Goal: Task Accomplishment & Management: Use online tool/utility

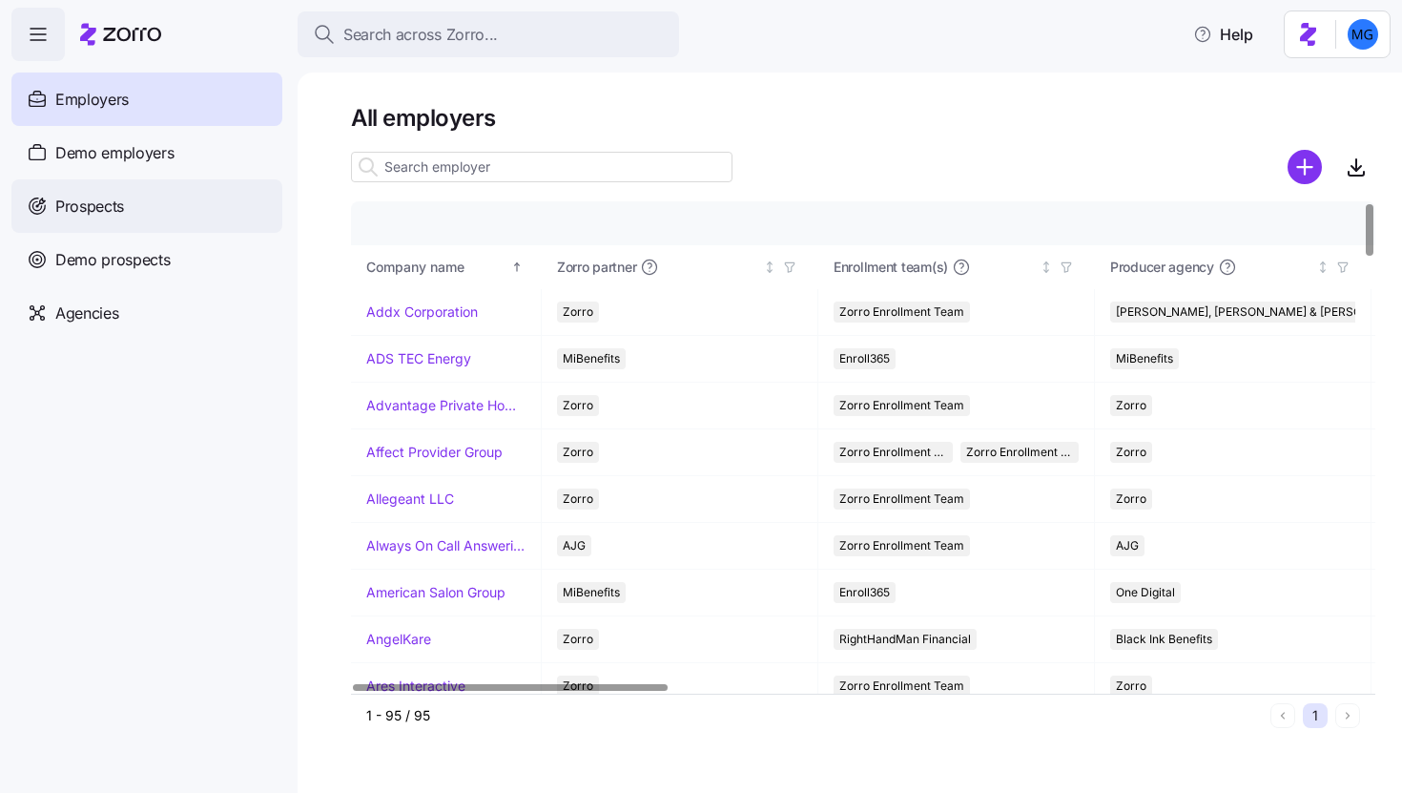
click at [143, 220] on div "Prospects" at bounding box center [146, 205] width 271 height 53
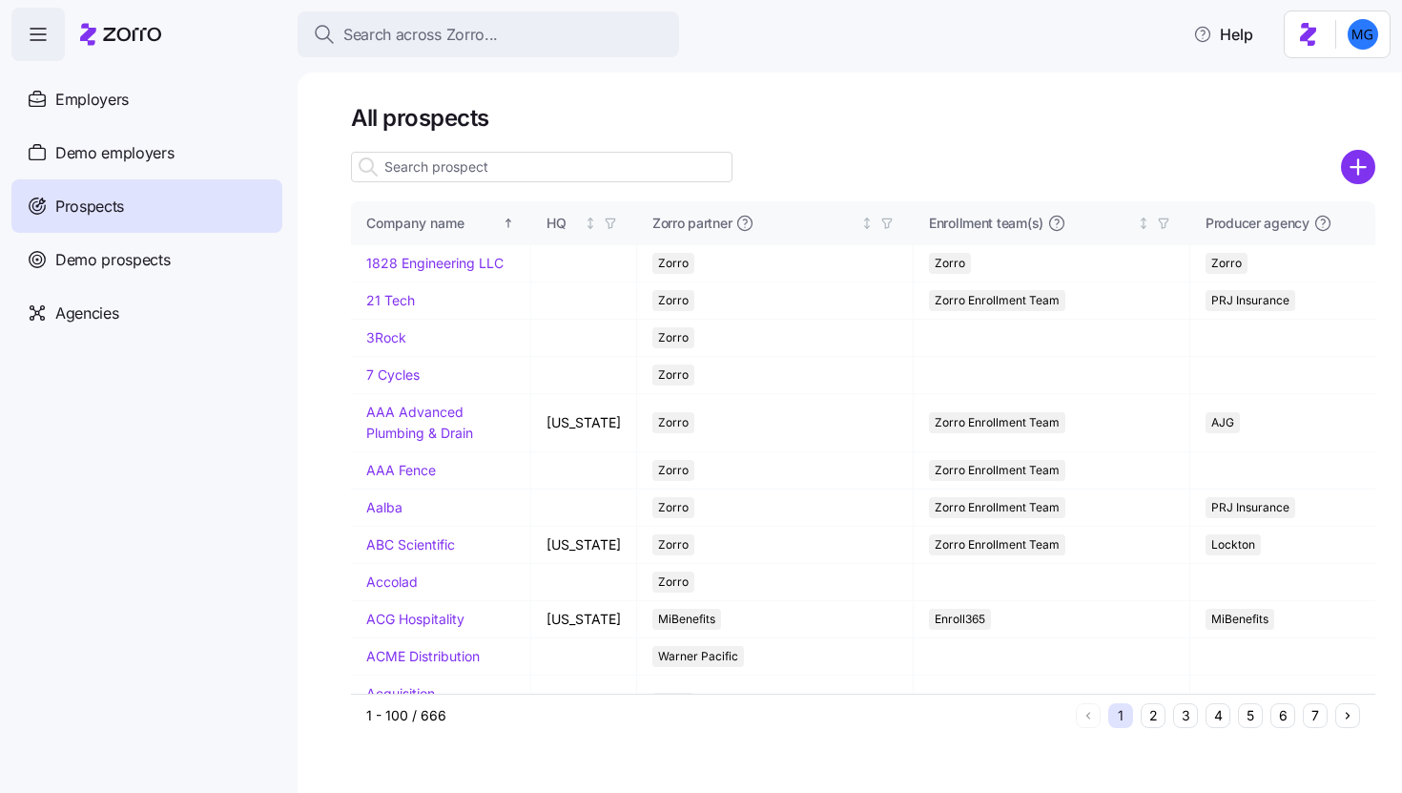
click at [509, 175] on input at bounding box center [542, 167] width 382 height 31
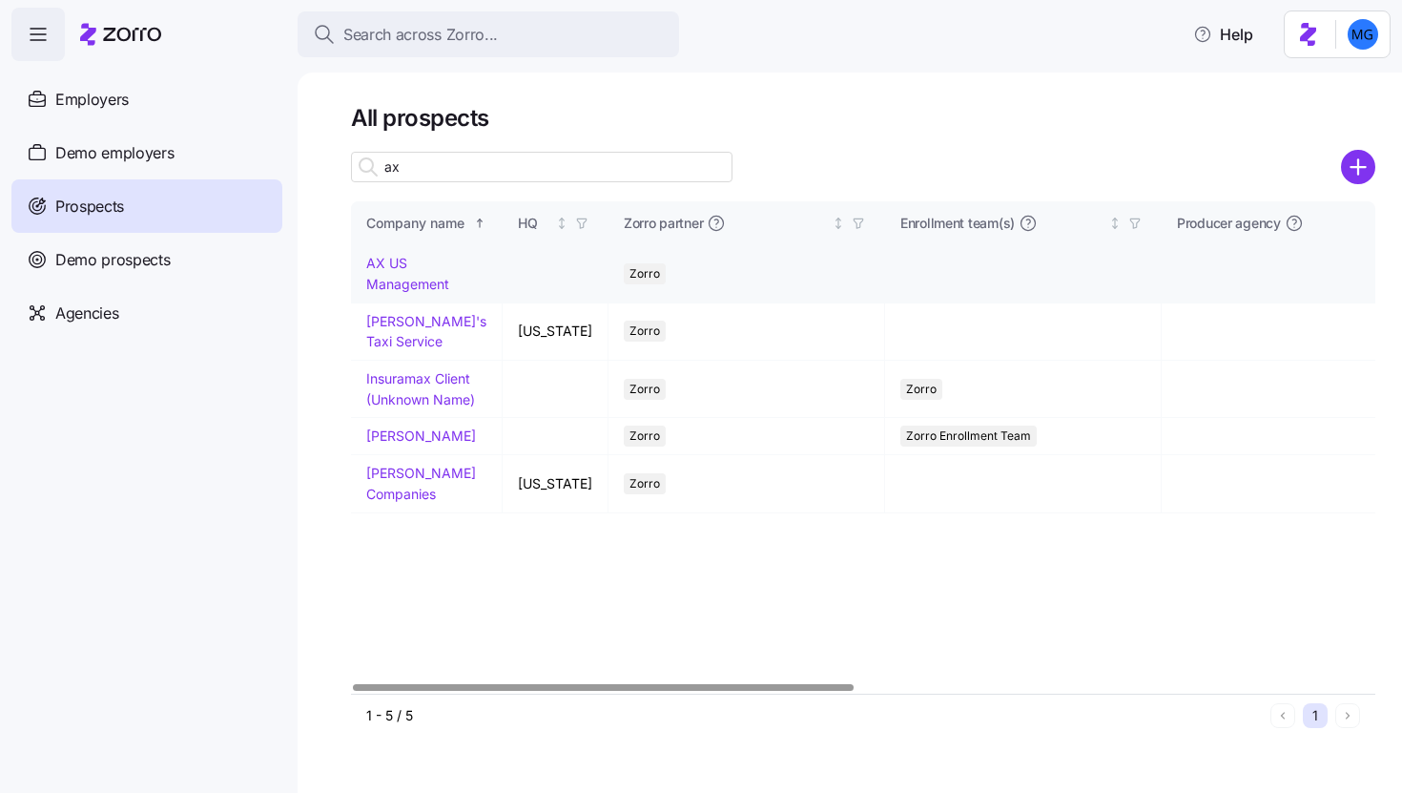
type input "ax"
click at [396, 282] on link "AX US Management" at bounding box center [407, 273] width 83 height 37
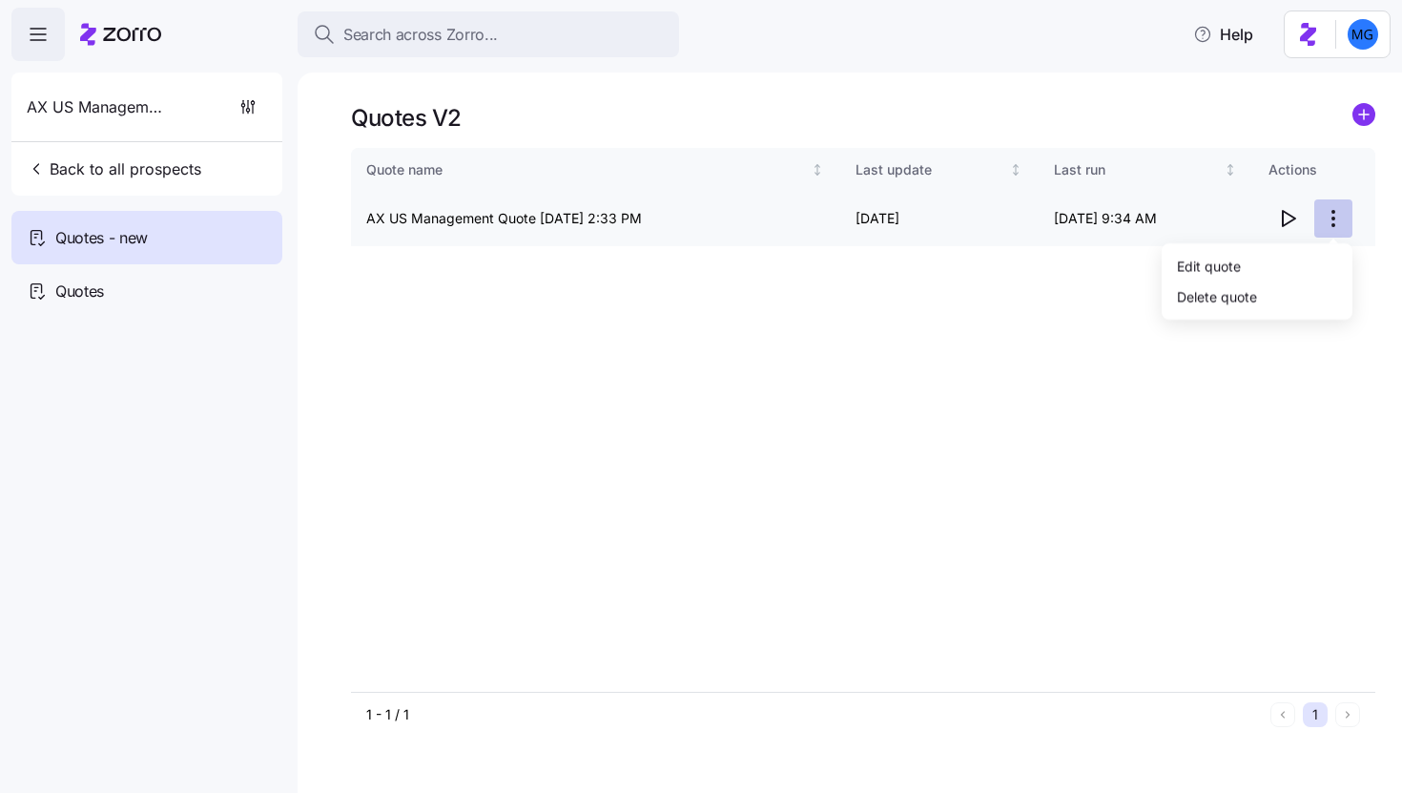
click at [1339, 219] on html "Search across Zorro... Help AX US Management Back to all prospects Quotes - new…" at bounding box center [701, 390] width 1402 height 781
click at [1288, 265] on div "Edit quote" at bounding box center [1258, 265] width 176 height 31
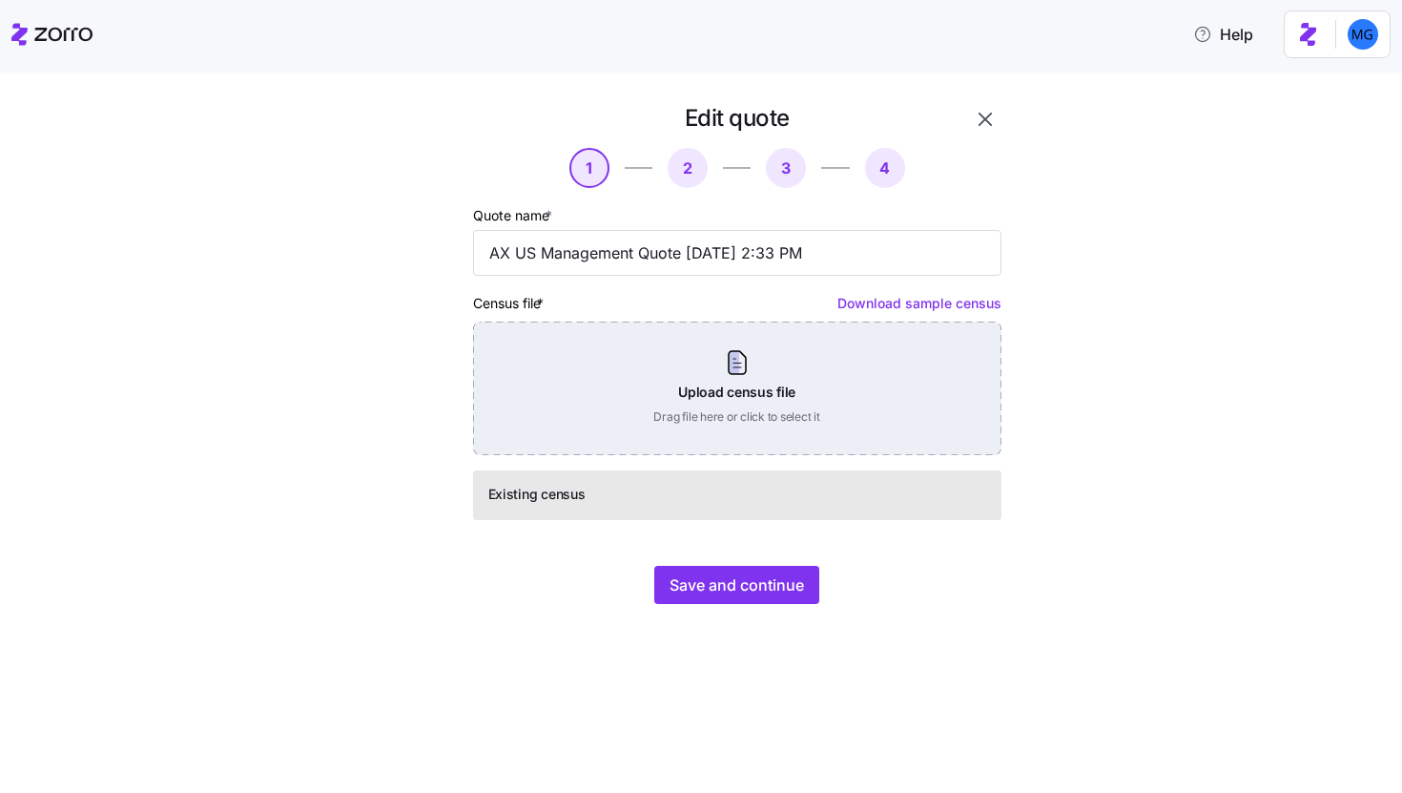
click at [743, 397] on div "Upload census file Drag file here or click to select it" at bounding box center [737, 389] width 529 height 134
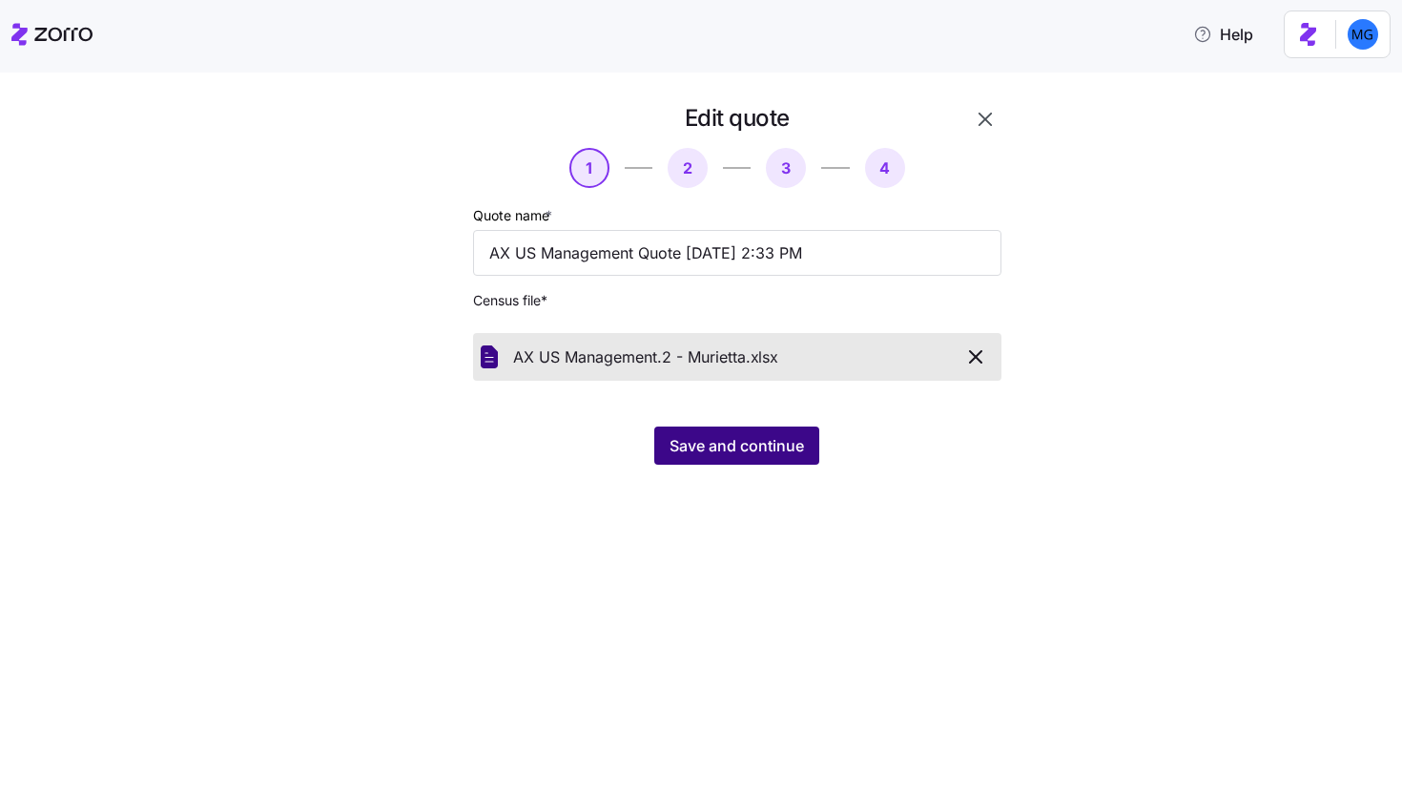
click at [758, 465] on button "Save and continue" at bounding box center [736, 445] width 165 height 38
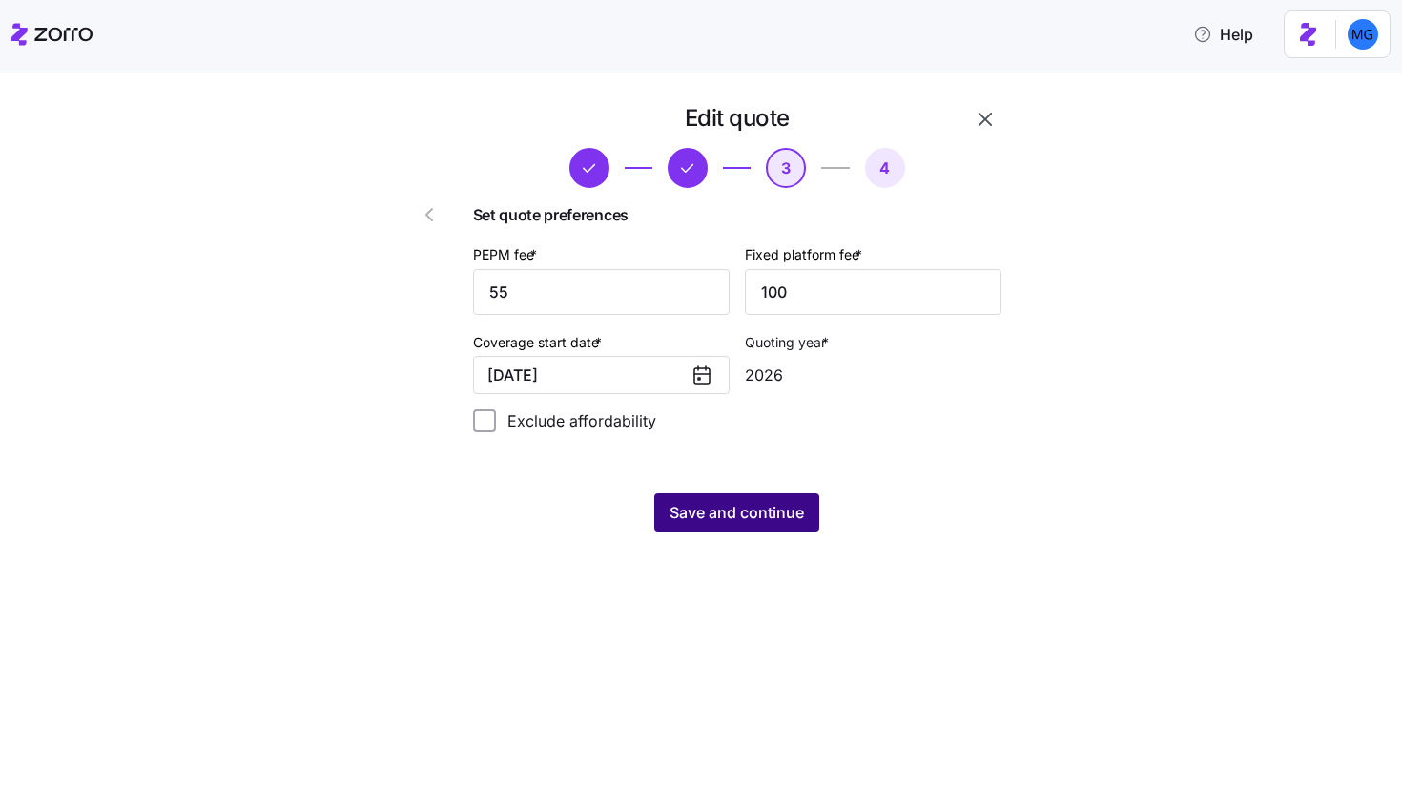
click at [772, 499] on button "Save and continue" at bounding box center [736, 512] width 165 height 38
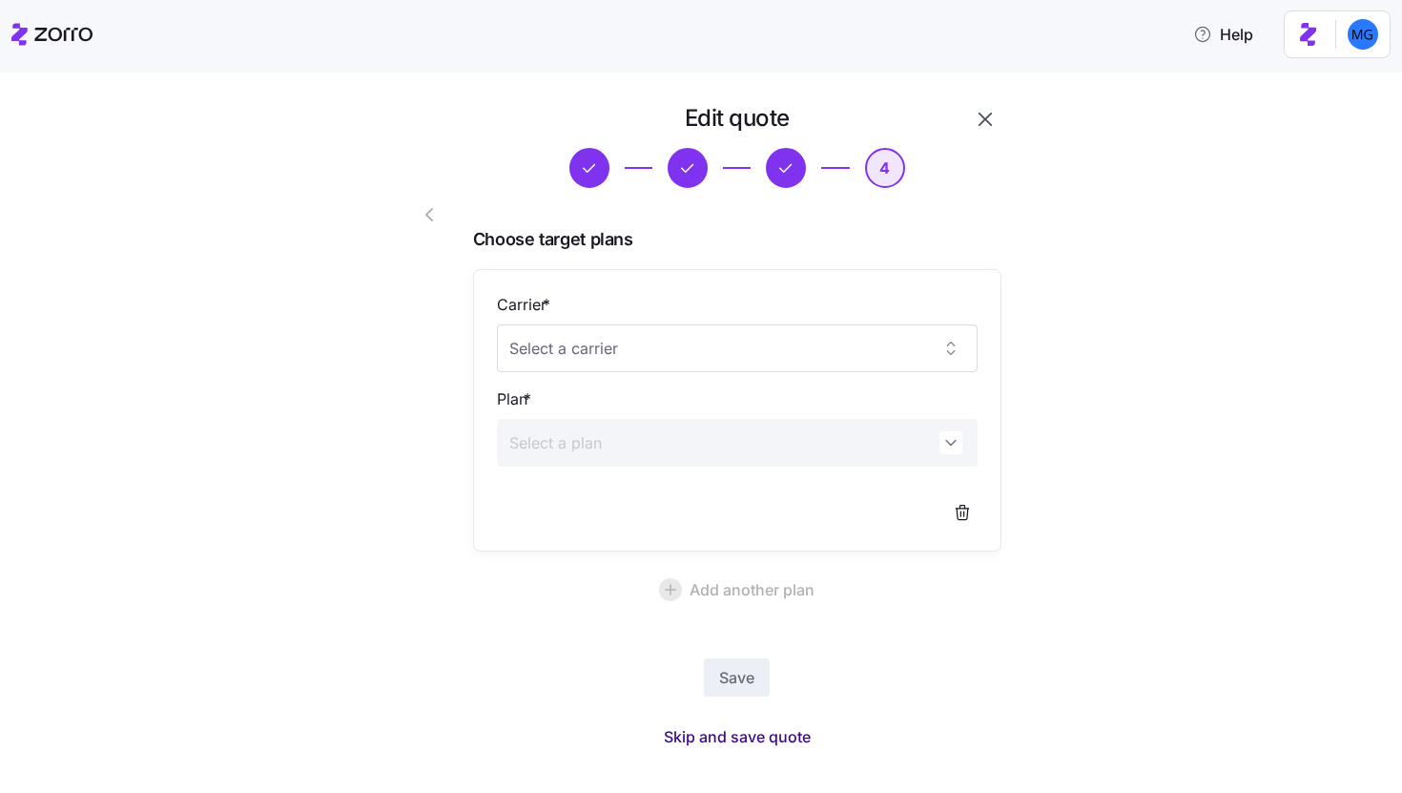
click at [752, 737] on span "Skip and save quote" at bounding box center [737, 736] width 147 height 23
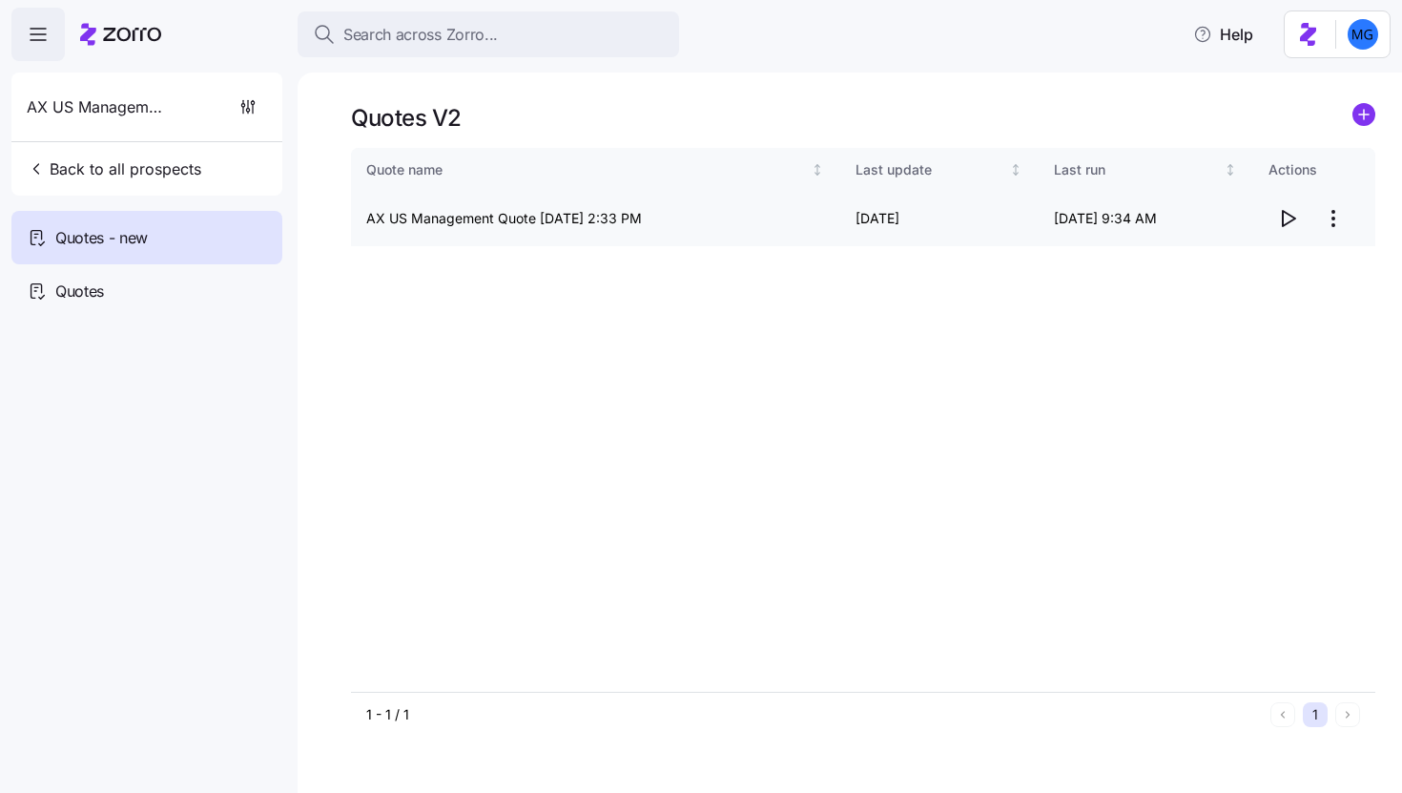
click at [1285, 220] on icon "button" at bounding box center [1288, 218] width 23 height 23
click at [1336, 228] on html "Search across Zorro... Help AX US Management Back to all prospects Quotes - new…" at bounding box center [701, 390] width 1402 height 781
click at [1223, 266] on div "Edit quote" at bounding box center [1209, 265] width 64 height 21
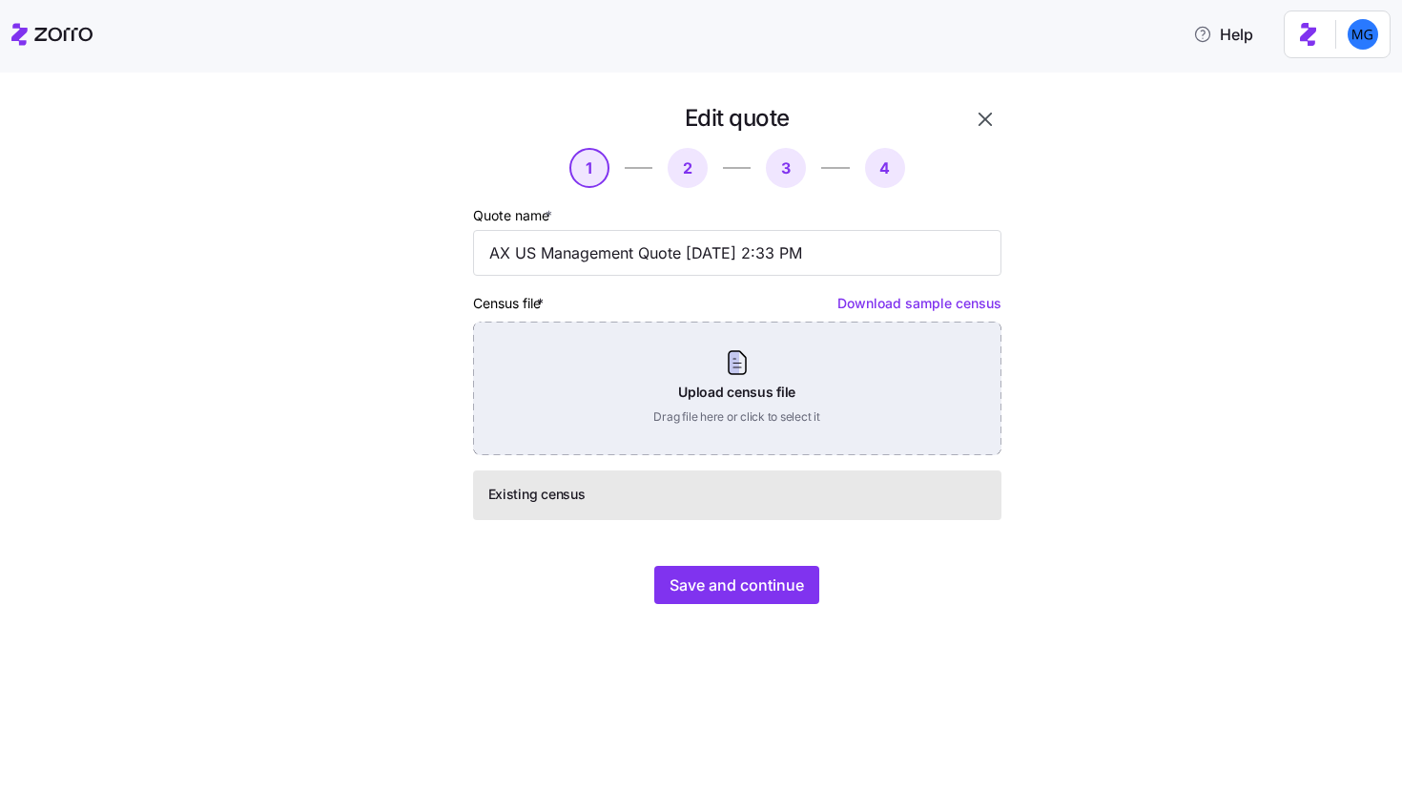
click at [816, 411] on div "Upload census file Drag file here or click to select it" at bounding box center [737, 389] width 529 height 134
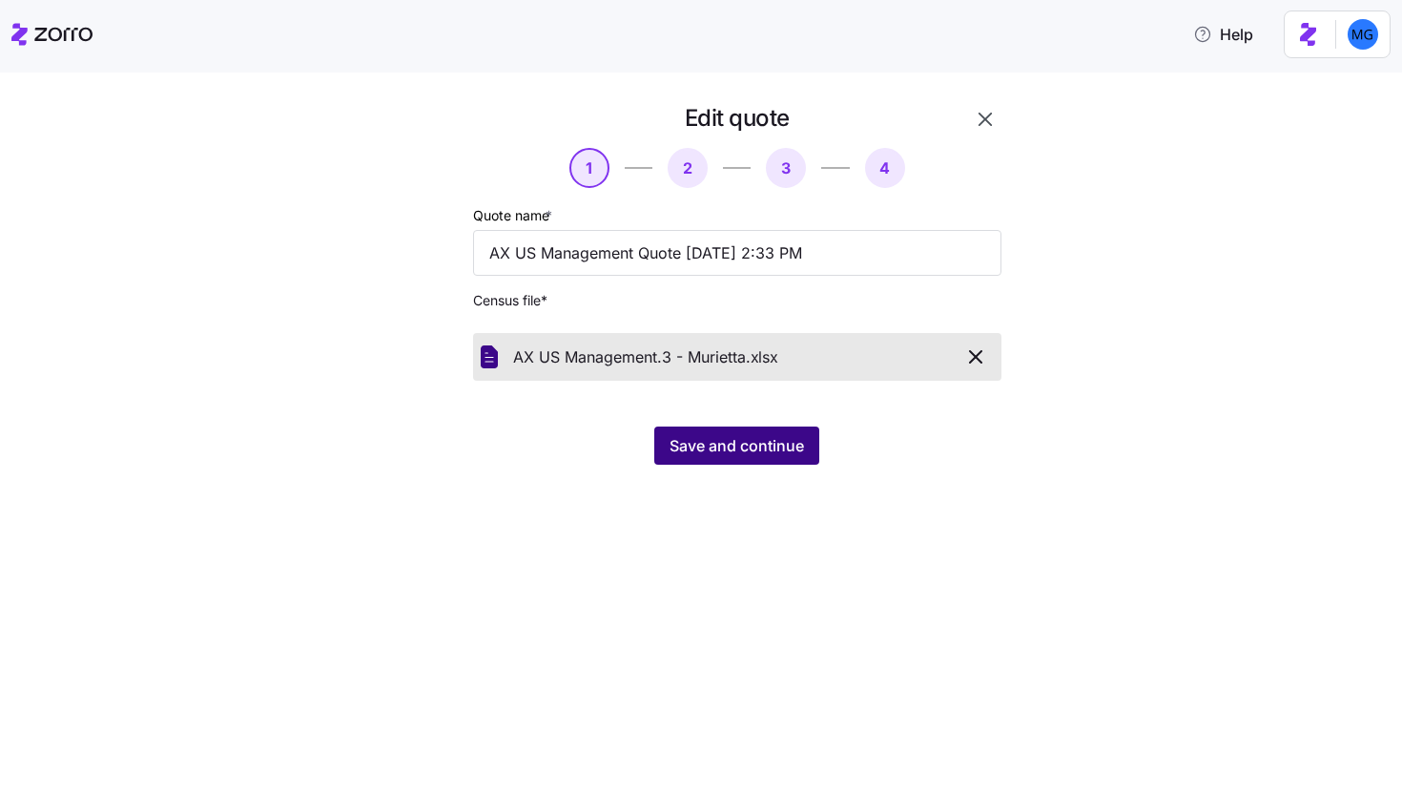
click at [732, 458] on button "Save and continue" at bounding box center [736, 445] width 165 height 38
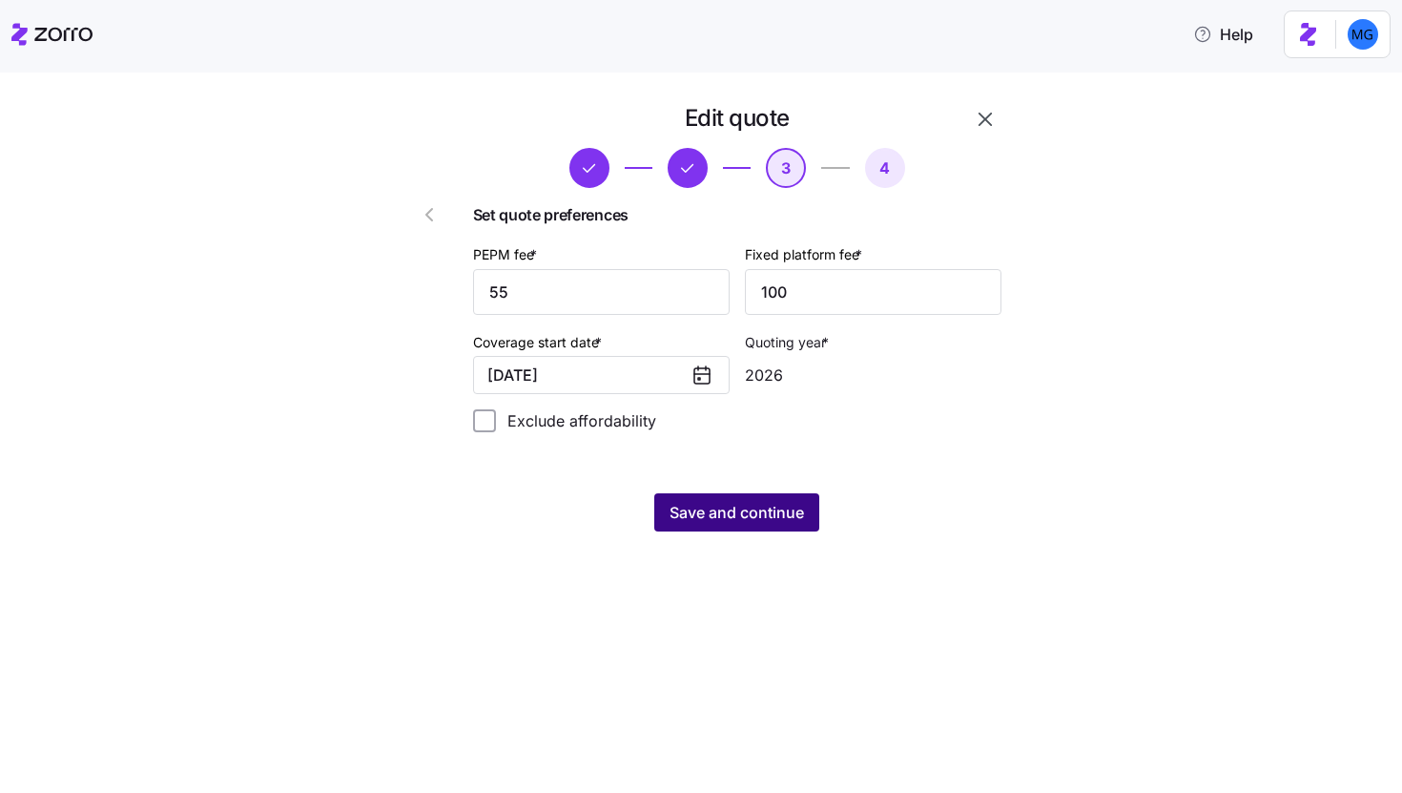
click at [750, 499] on button "Save and continue" at bounding box center [736, 512] width 165 height 38
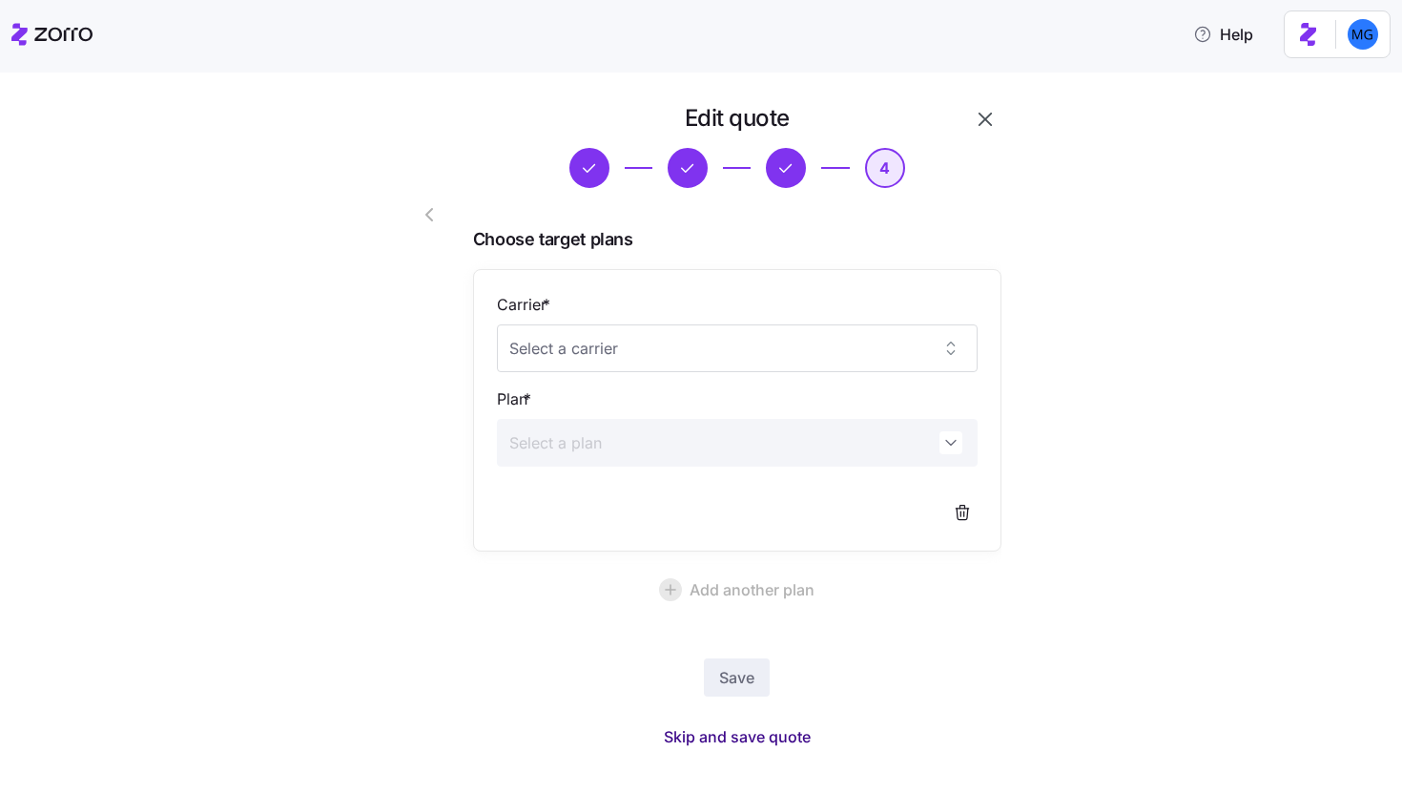
click at [778, 735] on span "Skip and save quote" at bounding box center [737, 736] width 147 height 23
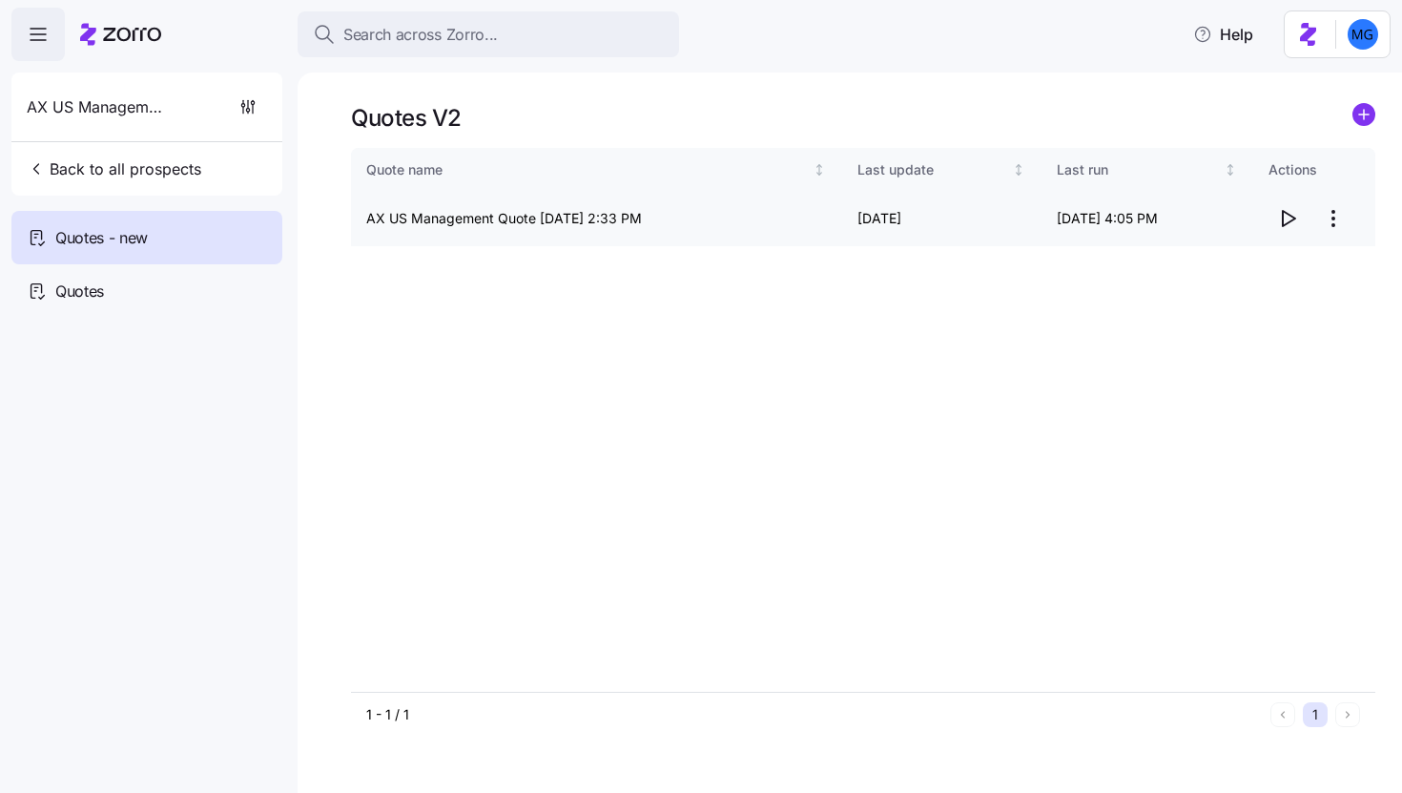
click at [1286, 221] on icon "button" at bounding box center [1288, 218] width 23 height 23
click at [1333, 217] on html "Search across Zorro... Help AX US Management Back to all prospects Quotes - new…" at bounding box center [701, 390] width 1402 height 781
click at [1290, 254] on div "Edit quote" at bounding box center [1258, 265] width 176 height 31
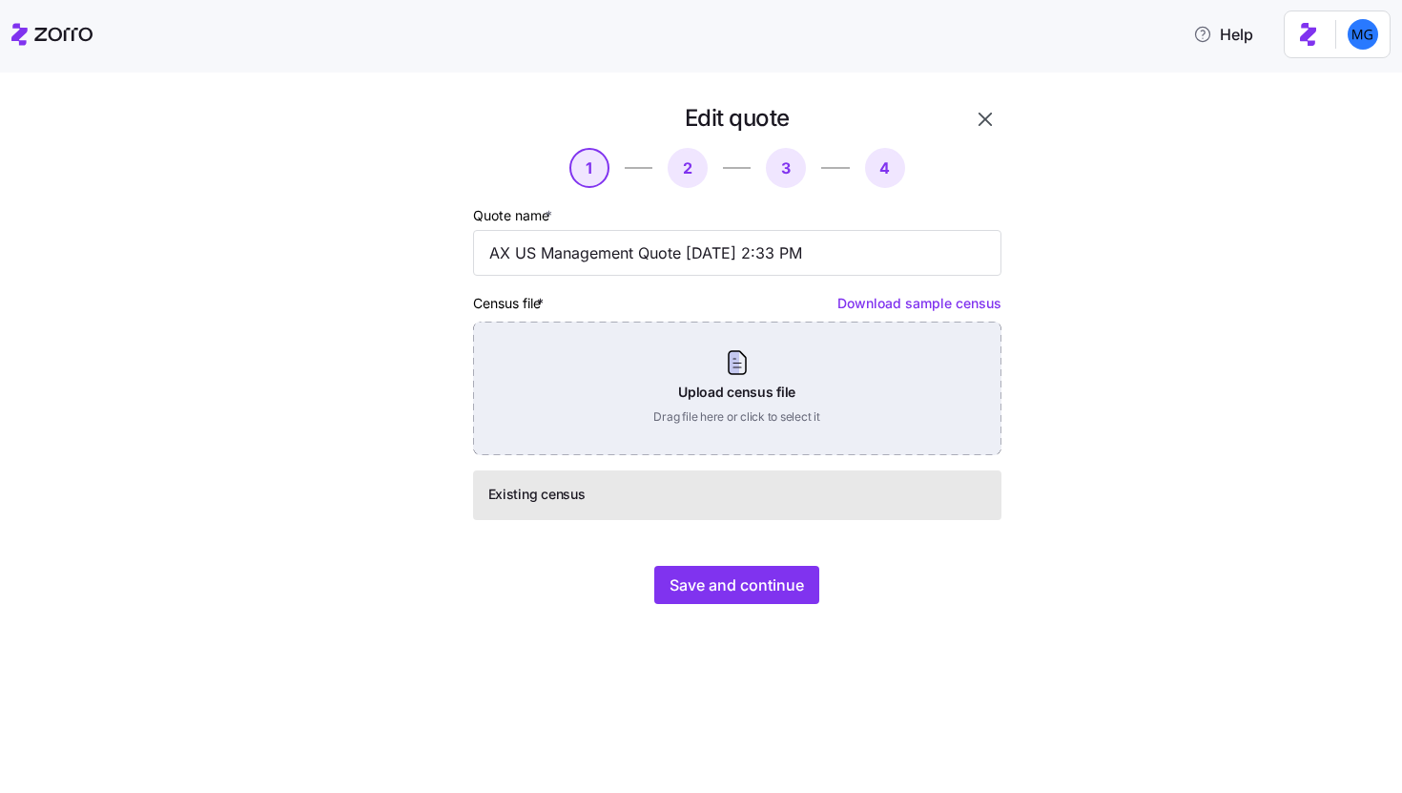
click at [834, 403] on div "Upload census file Drag file here or click to select it" at bounding box center [737, 389] width 529 height 134
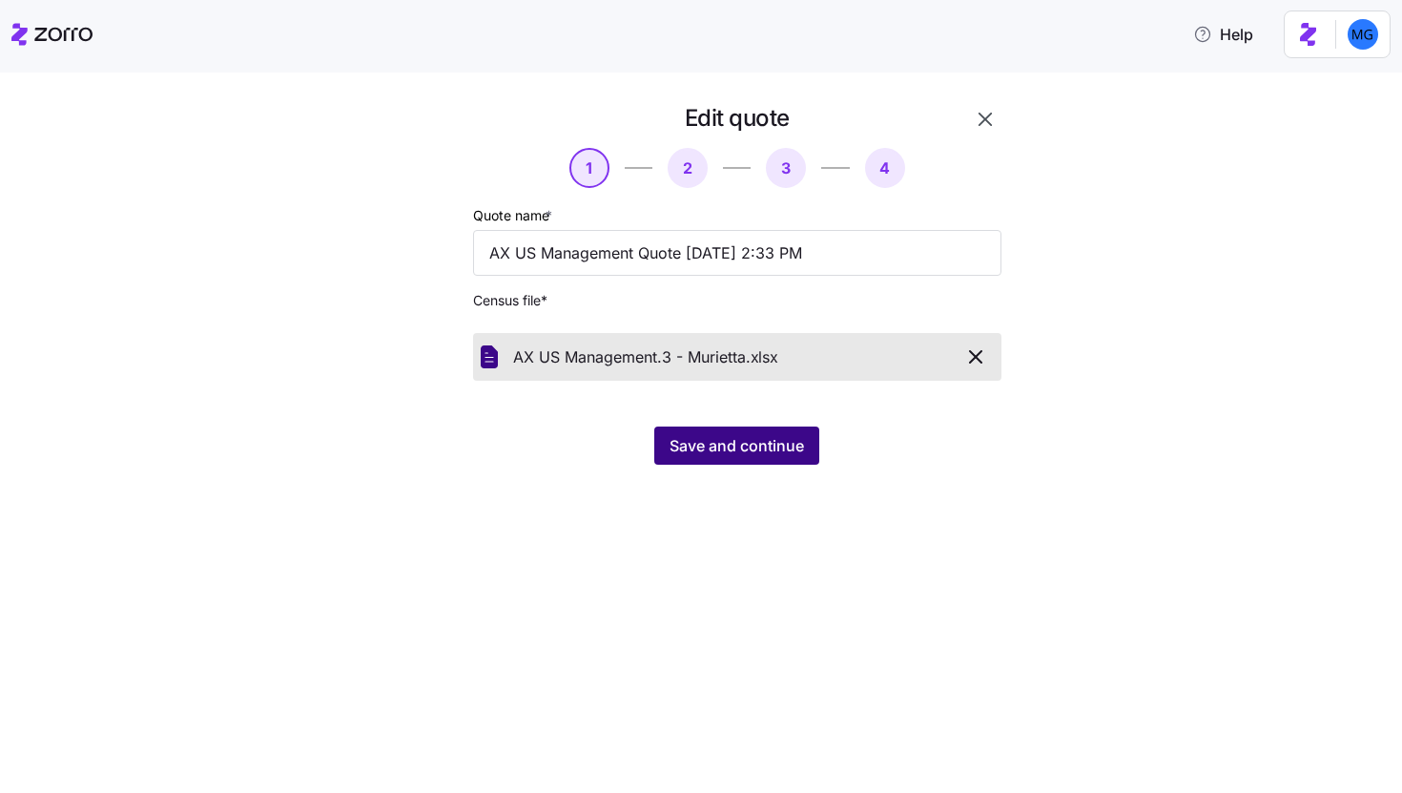
click at [719, 459] on button "Save and continue" at bounding box center [736, 445] width 165 height 38
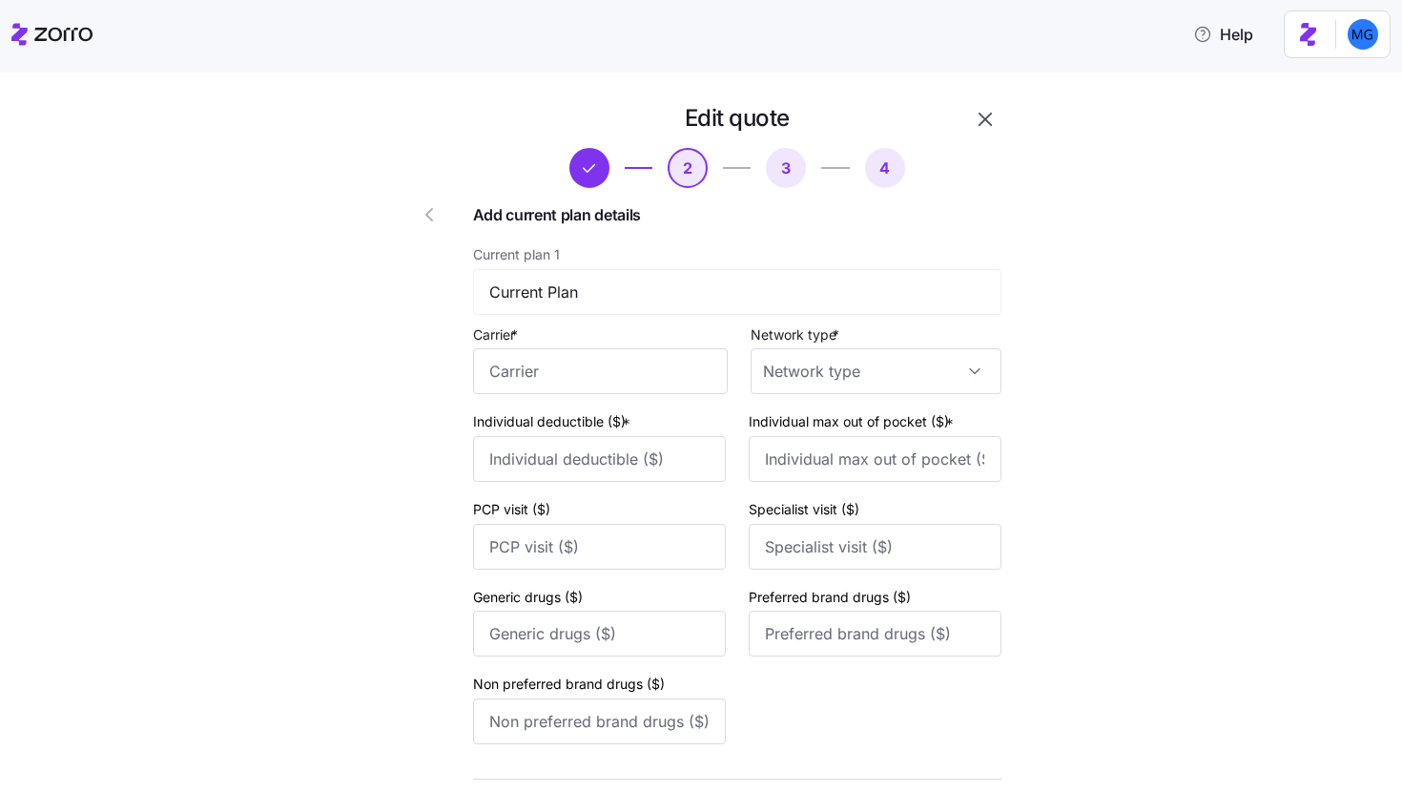
scroll to position [199, 0]
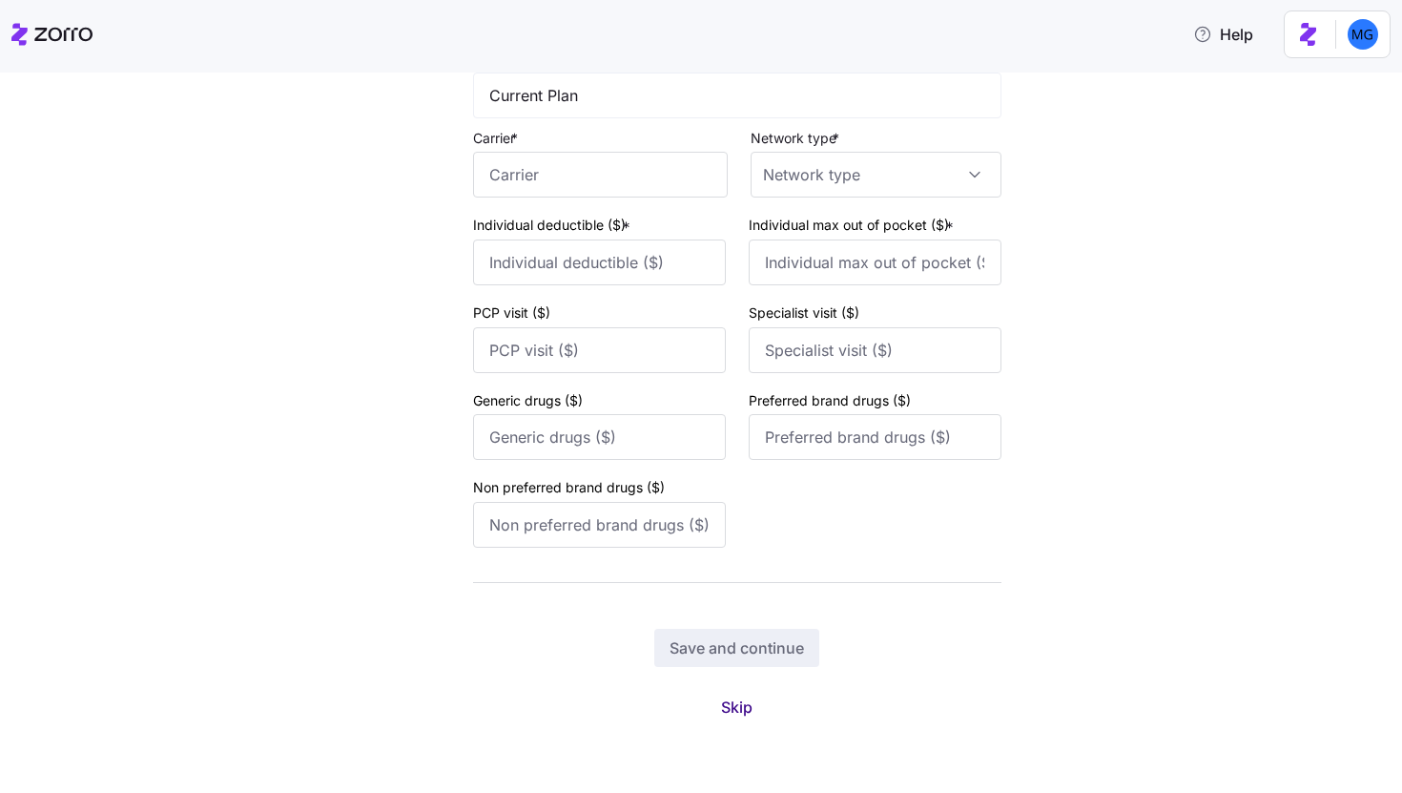
click at [728, 715] on span "Skip" at bounding box center [736, 707] width 31 height 23
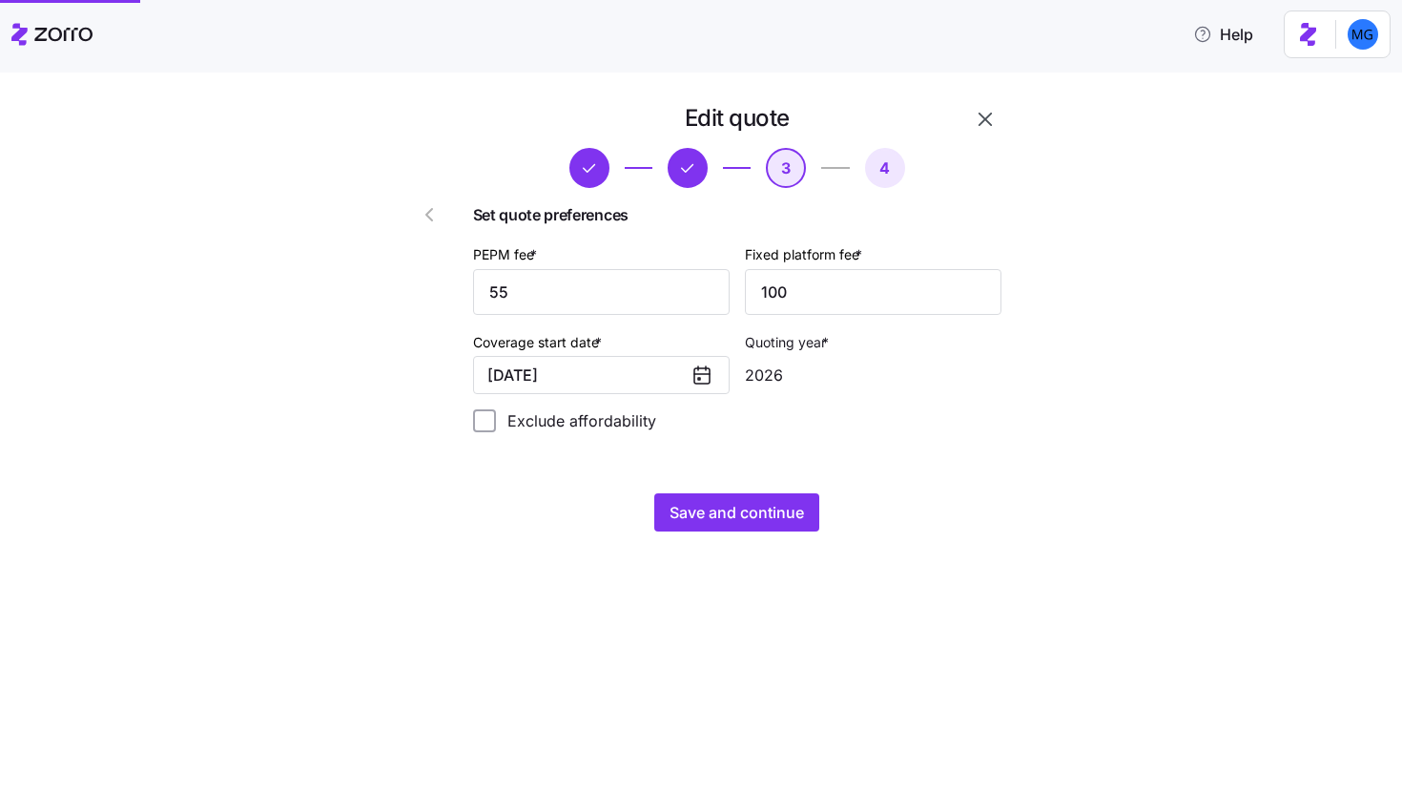
scroll to position [0, 0]
click at [775, 534] on div "Edit quote 3 4 Set quote preferences PEPM fee * 55 Fixed platform fee * 100 Cov…" at bounding box center [715, 328] width 668 height 451
click at [775, 519] on span "Save and continue" at bounding box center [737, 512] width 135 height 23
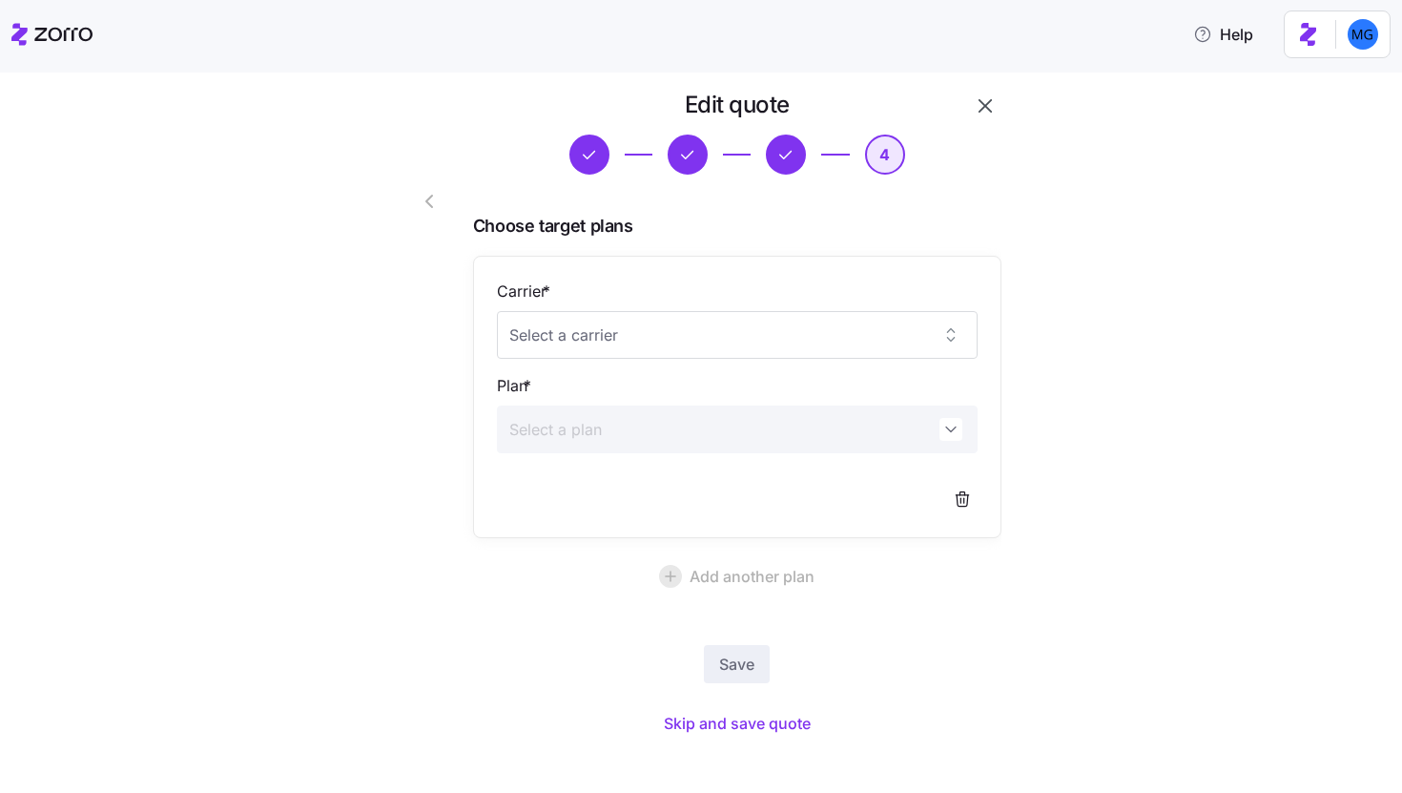
scroll to position [29, 0]
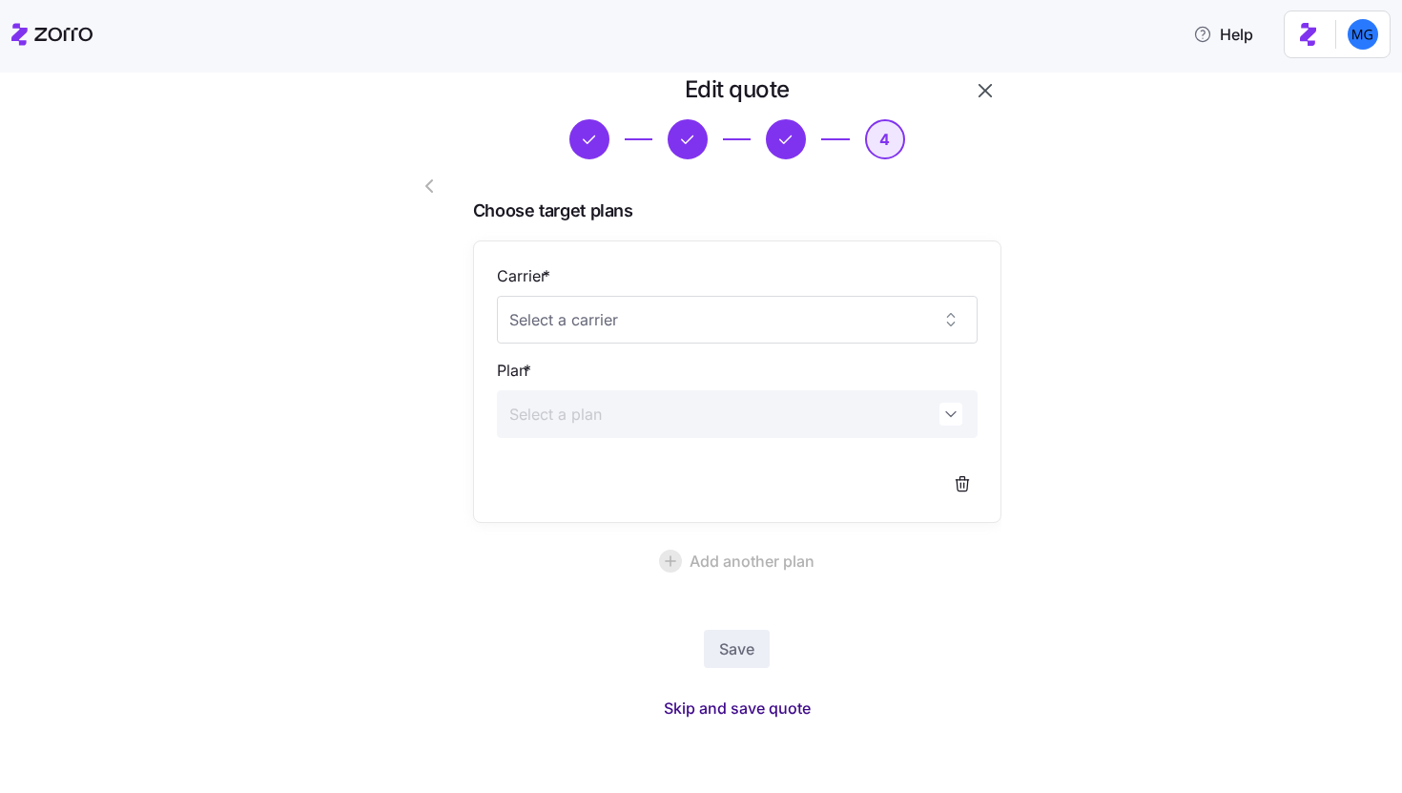
click at [755, 702] on span "Skip and save quote" at bounding box center [737, 707] width 147 height 23
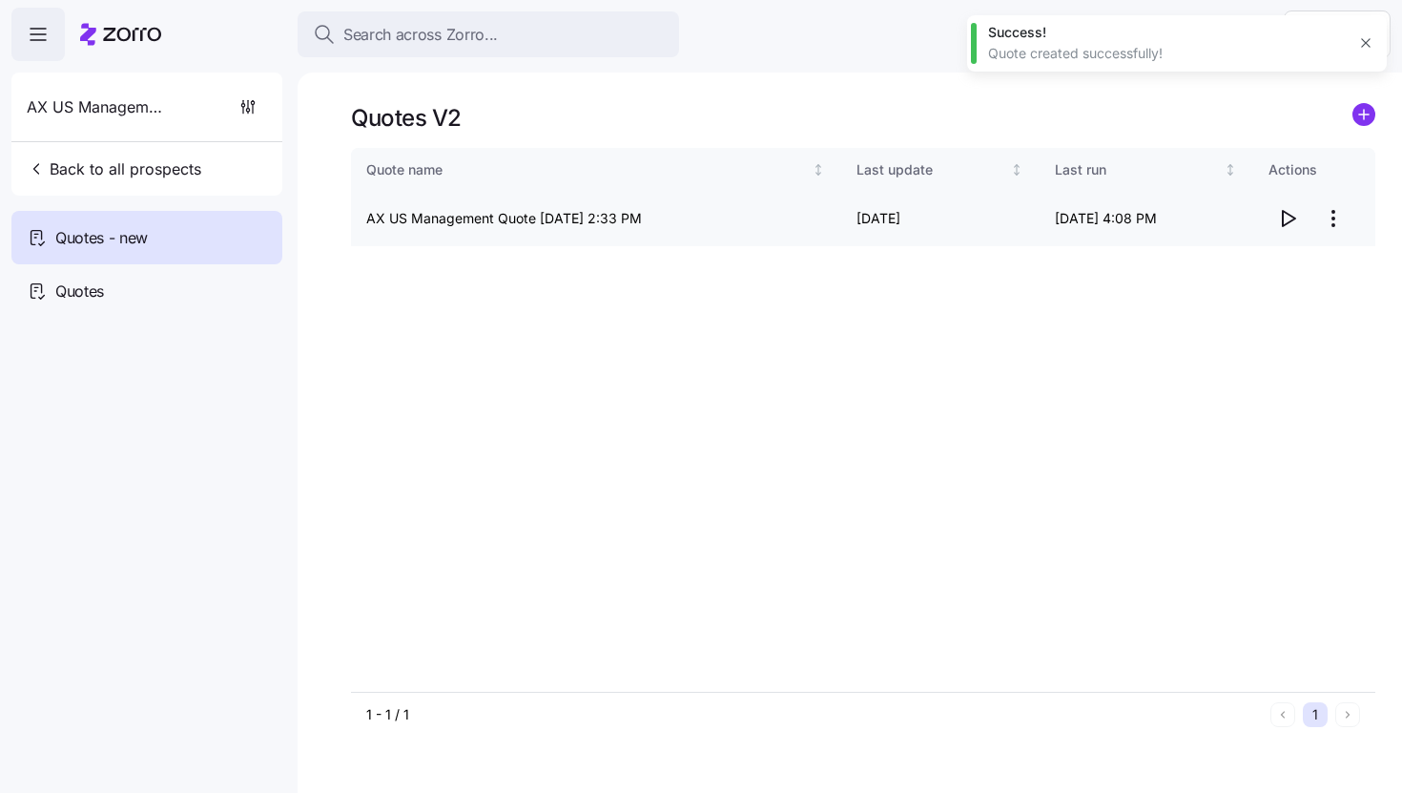
click at [1290, 214] on icon "button" at bounding box center [1288, 218] width 23 height 23
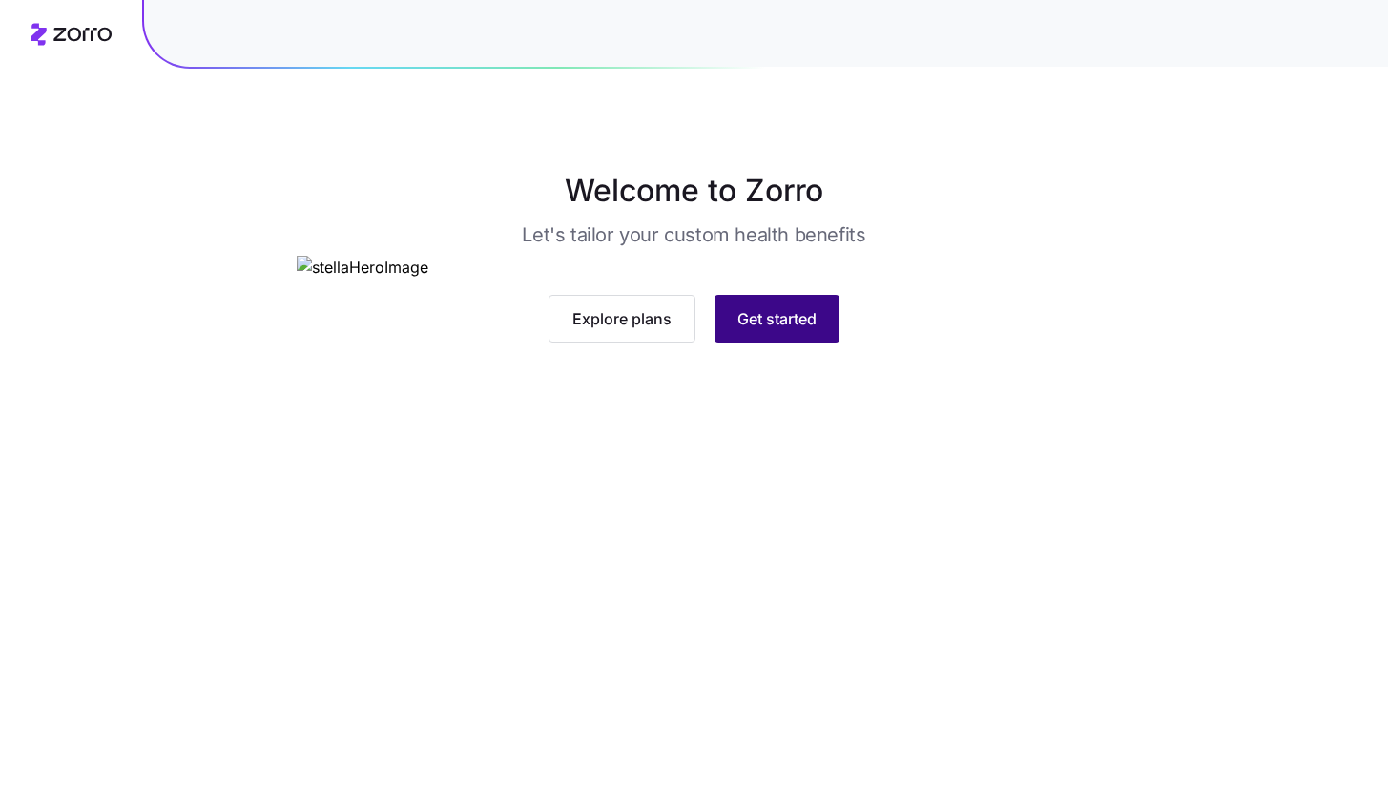
click at [814, 343] on button "Get started" at bounding box center [777, 319] width 125 height 48
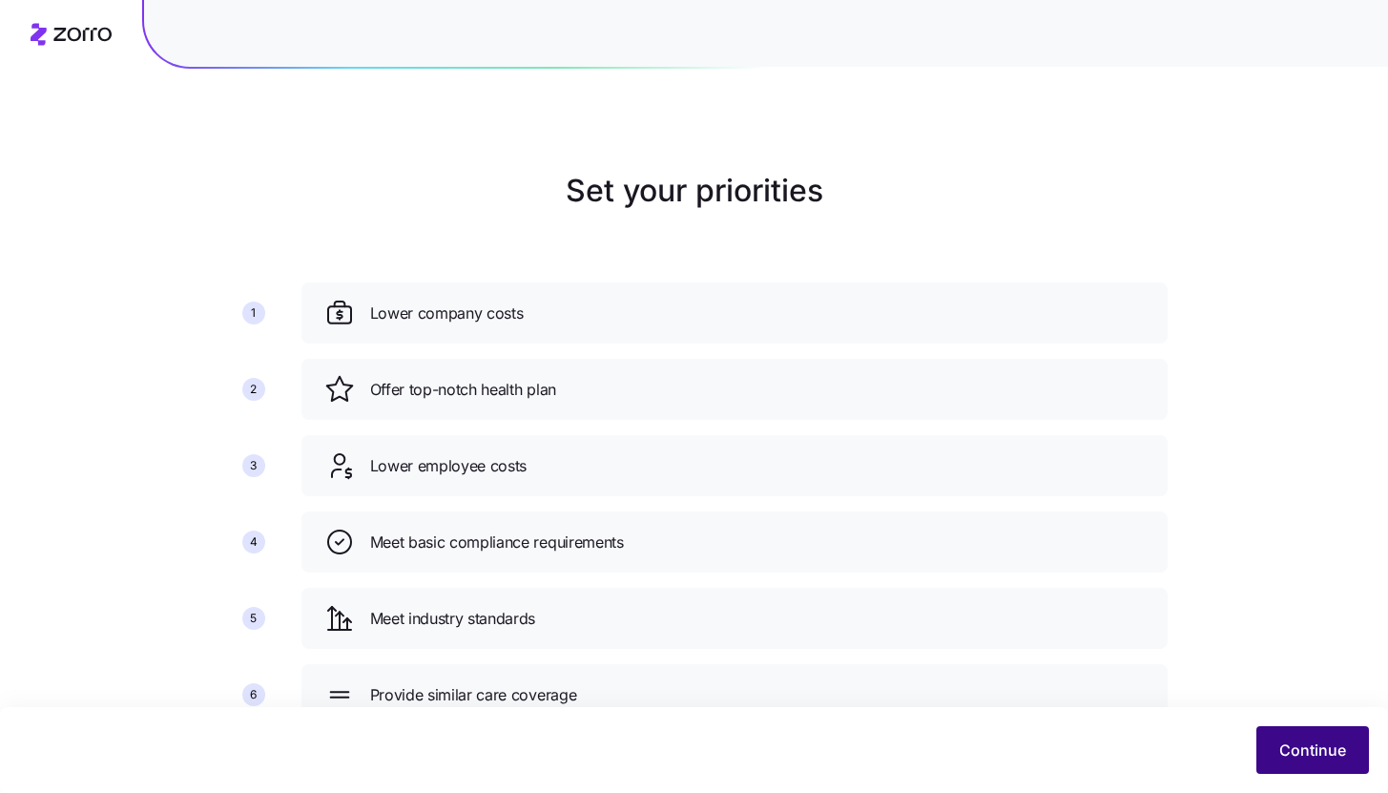
click at [1293, 761] on button "Continue" at bounding box center [1313, 750] width 113 height 48
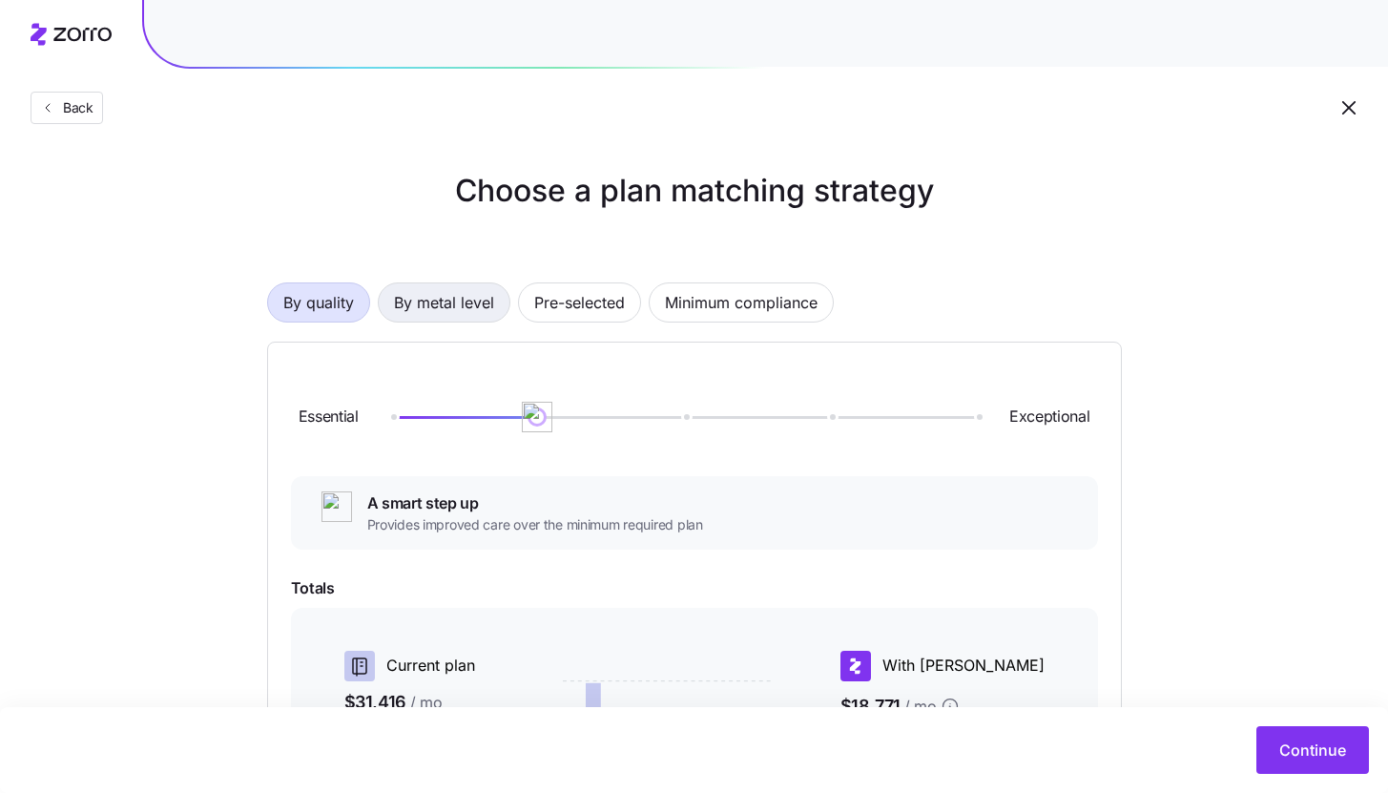
click at [486, 319] on span "By metal level" at bounding box center [444, 302] width 100 height 38
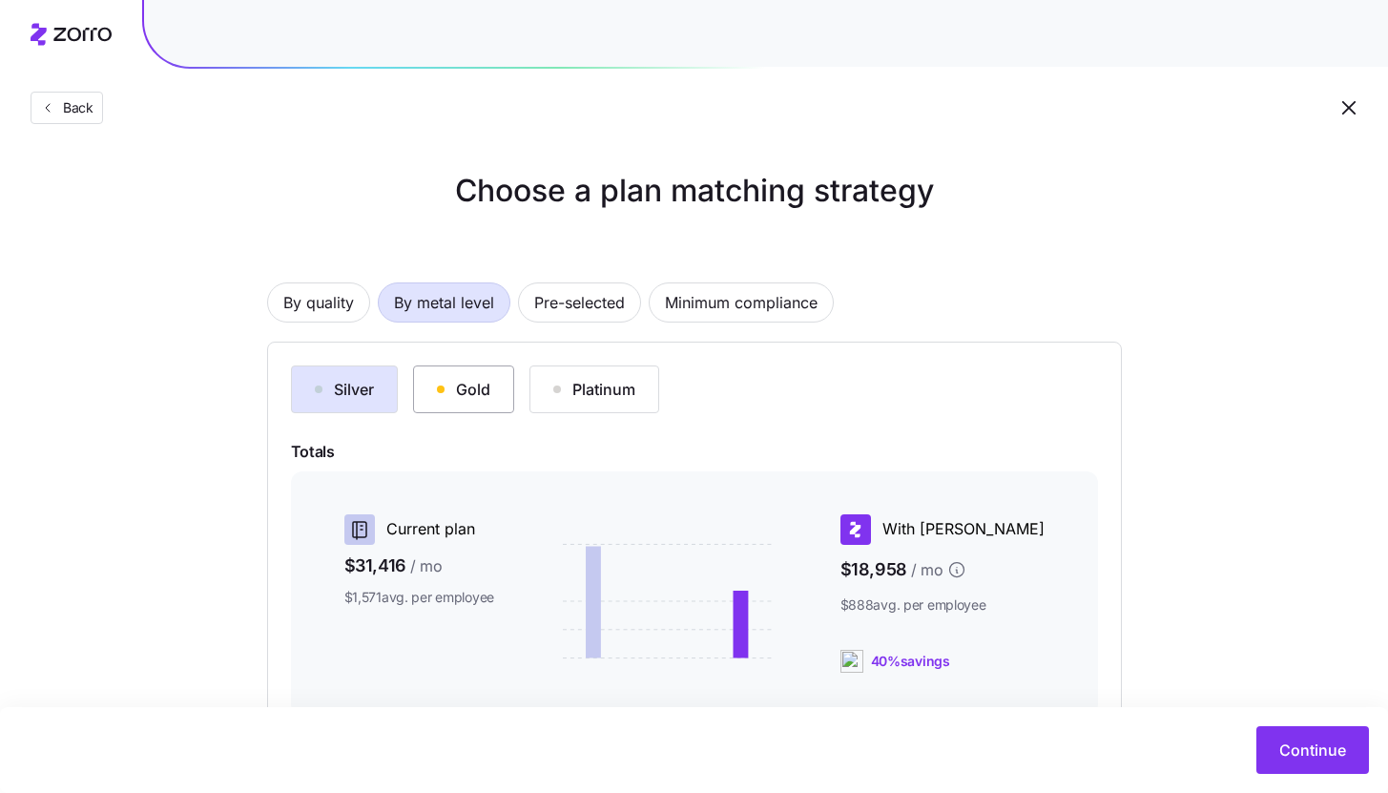
click at [480, 412] on button "Gold" at bounding box center [463, 389] width 101 height 48
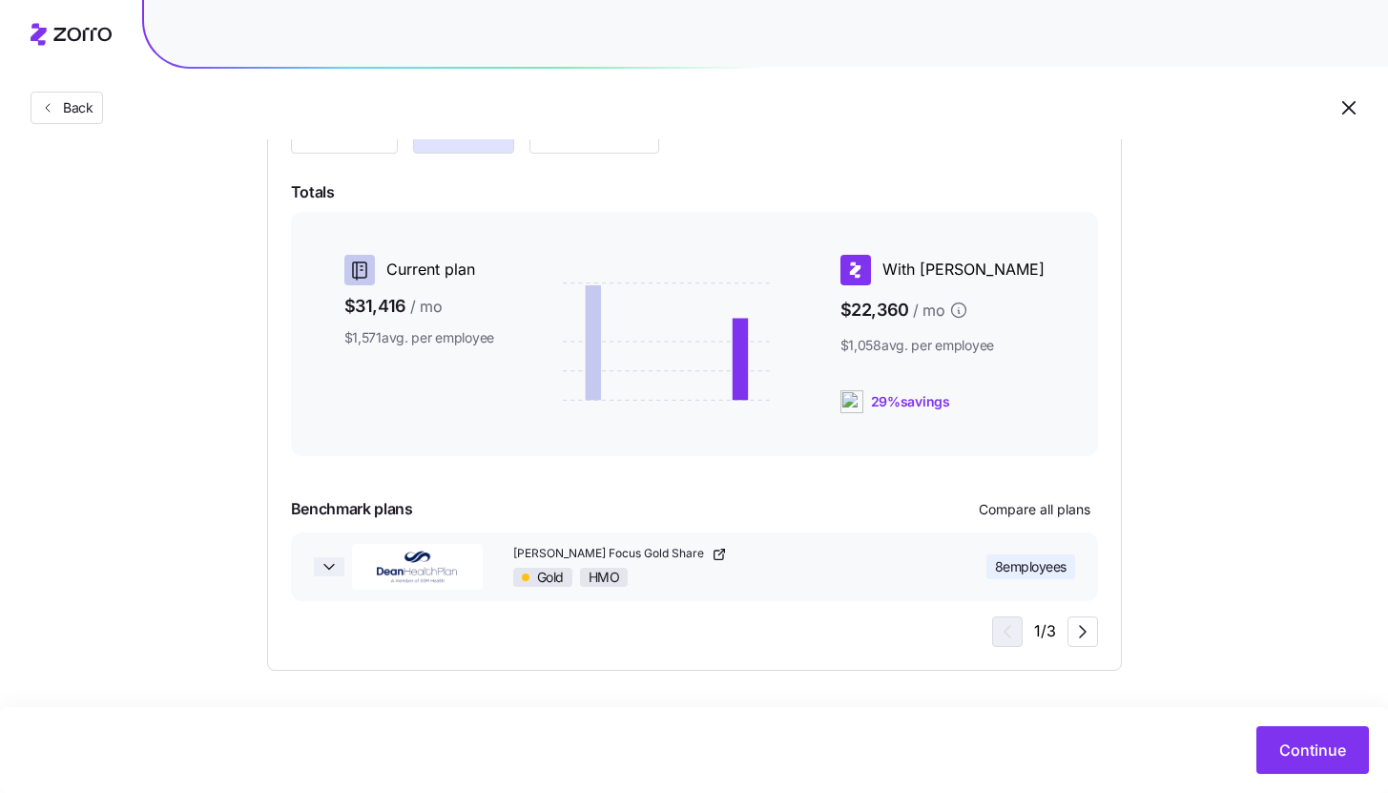
click at [325, 560] on icon "button" at bounding box center [329, 566] width 19 height 19
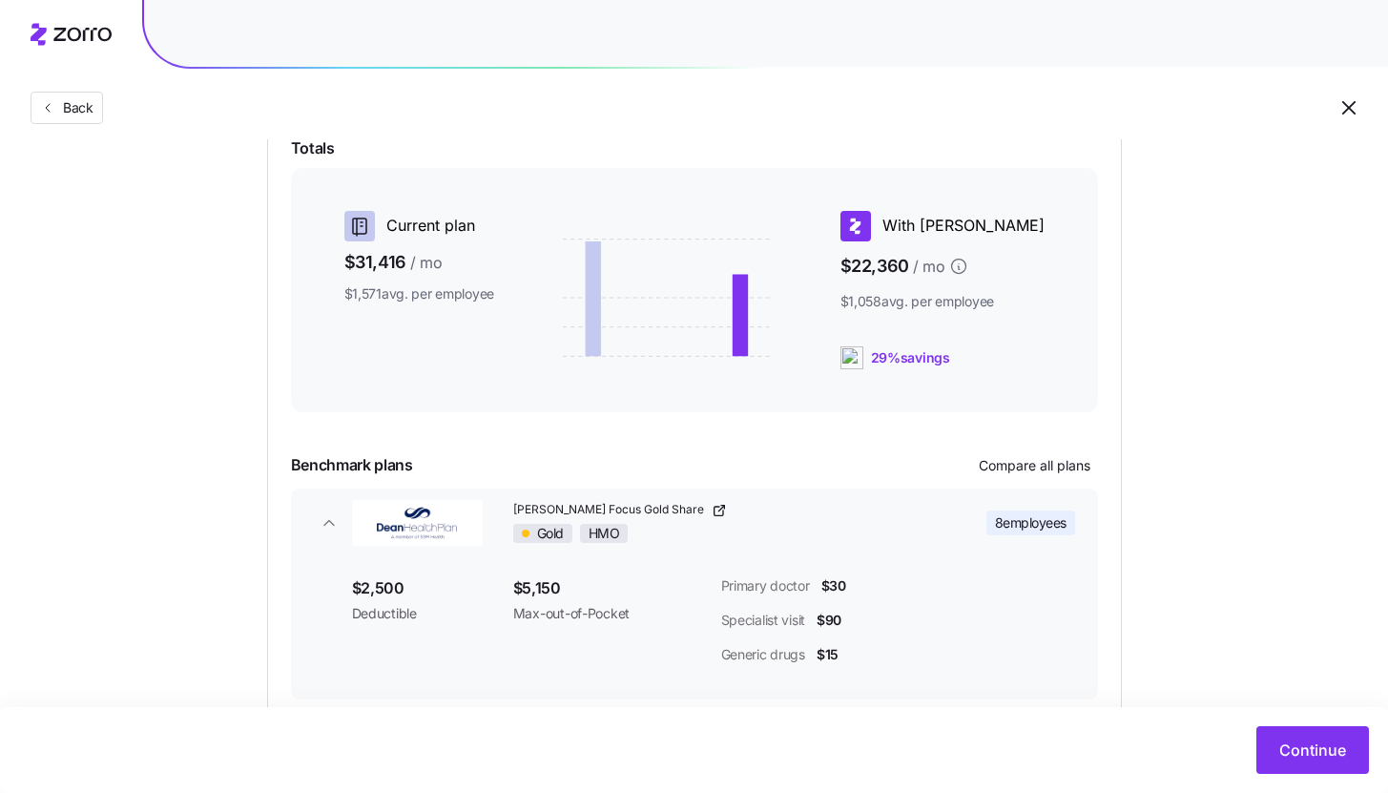
scroll to position [401, 0]
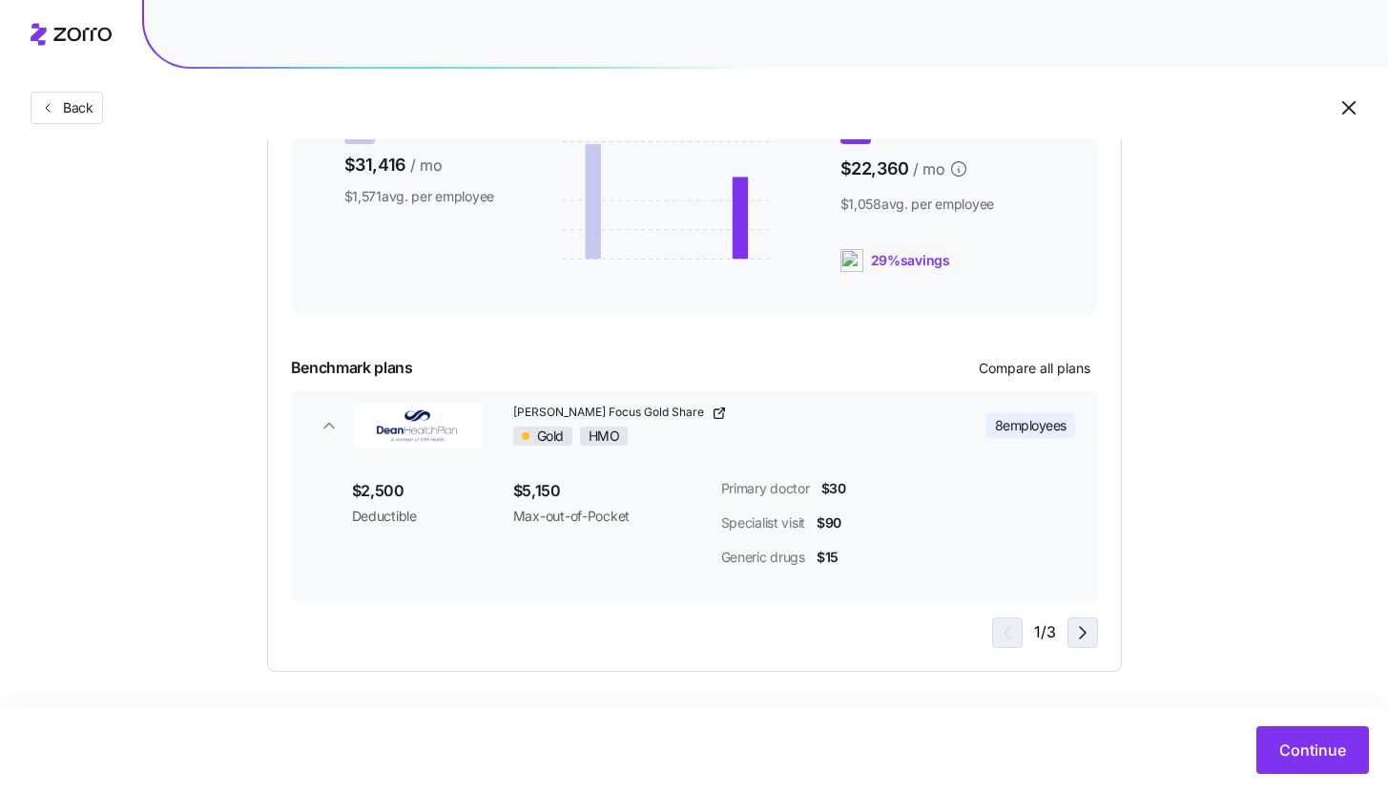
click at [1085, 634] on icon "button" at bounding box center [1082, 632] width 23 height 23
click at [1329, 742] on span "Continue" at bounding box center [1312, 749] width 67 height 23
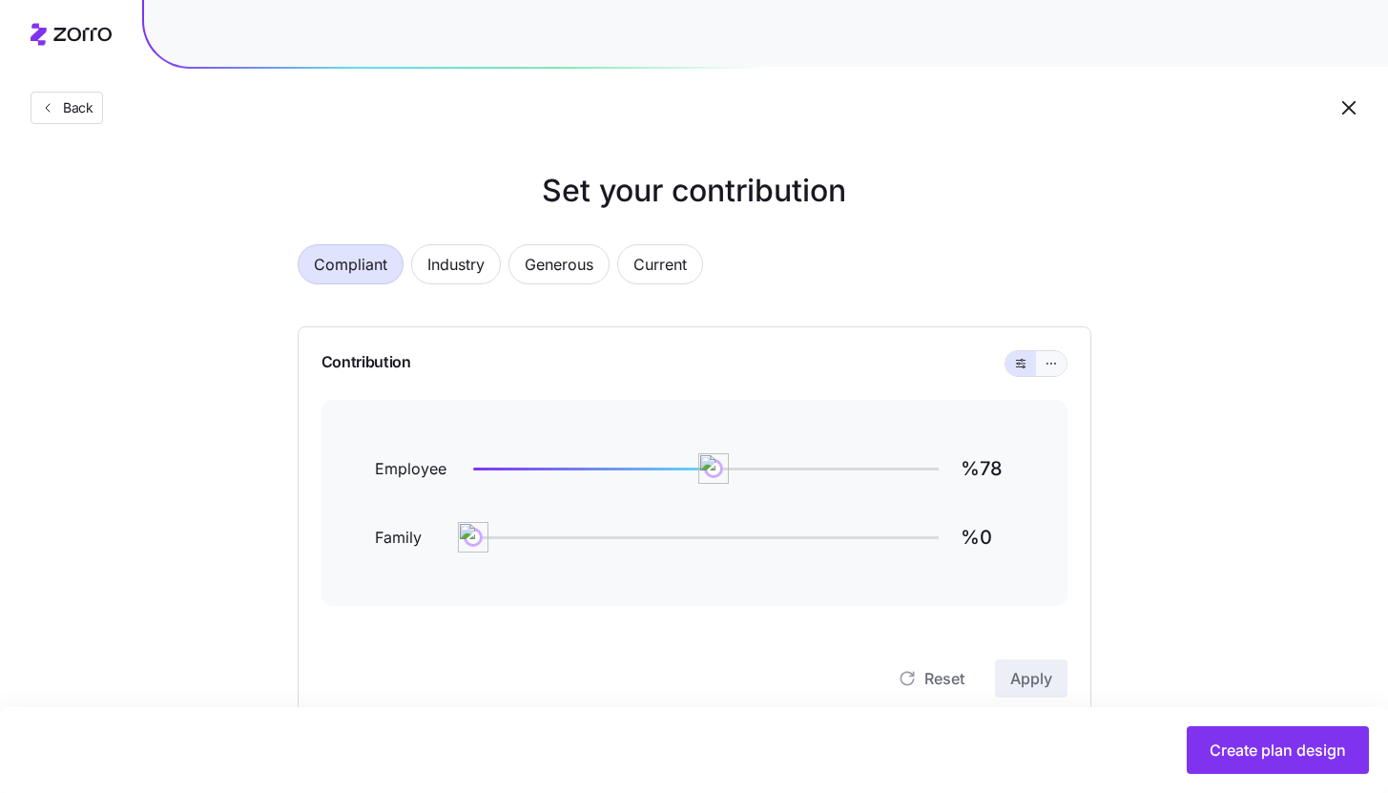
click at [1049, 359] on icon "button" at bounding box center [1051, 363] width 13 height 23
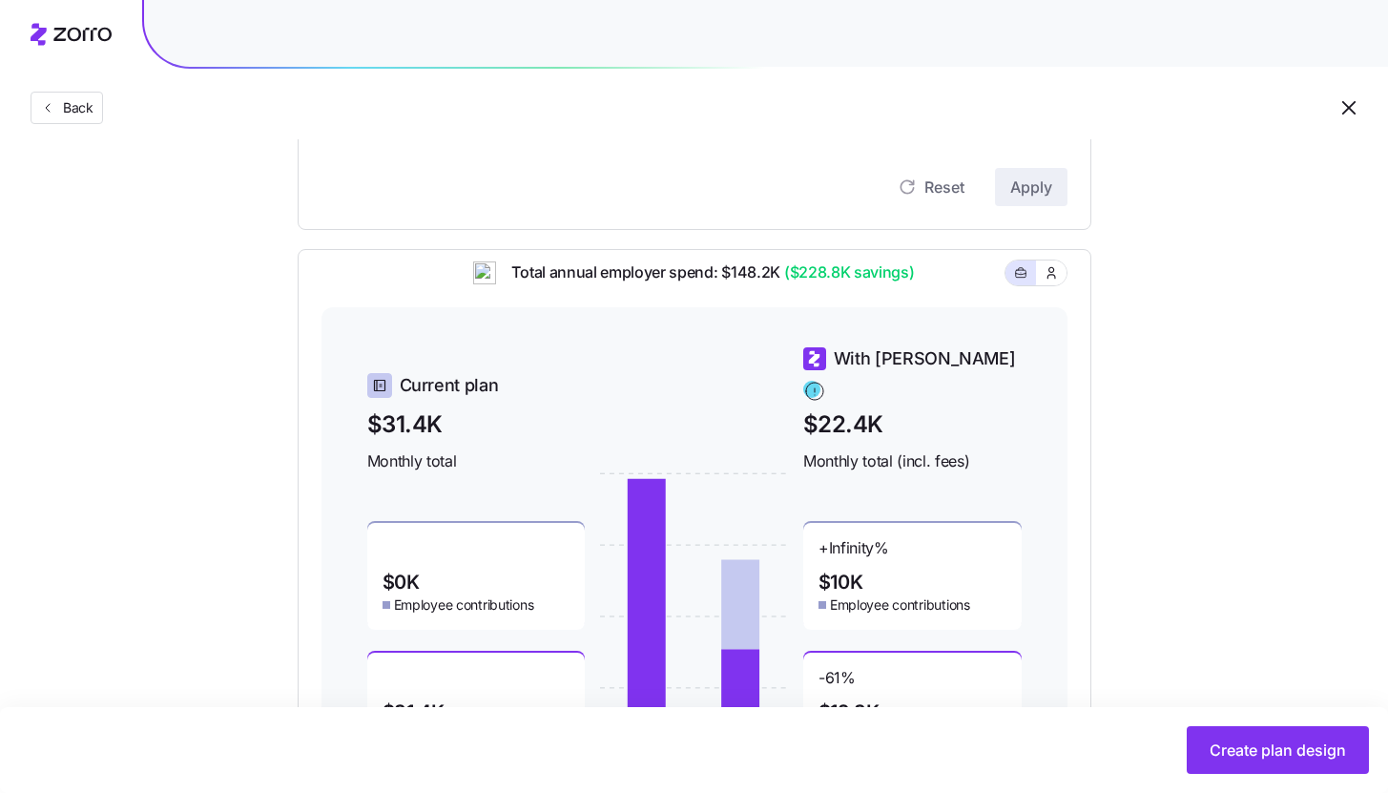
scroll to position [800, 0]
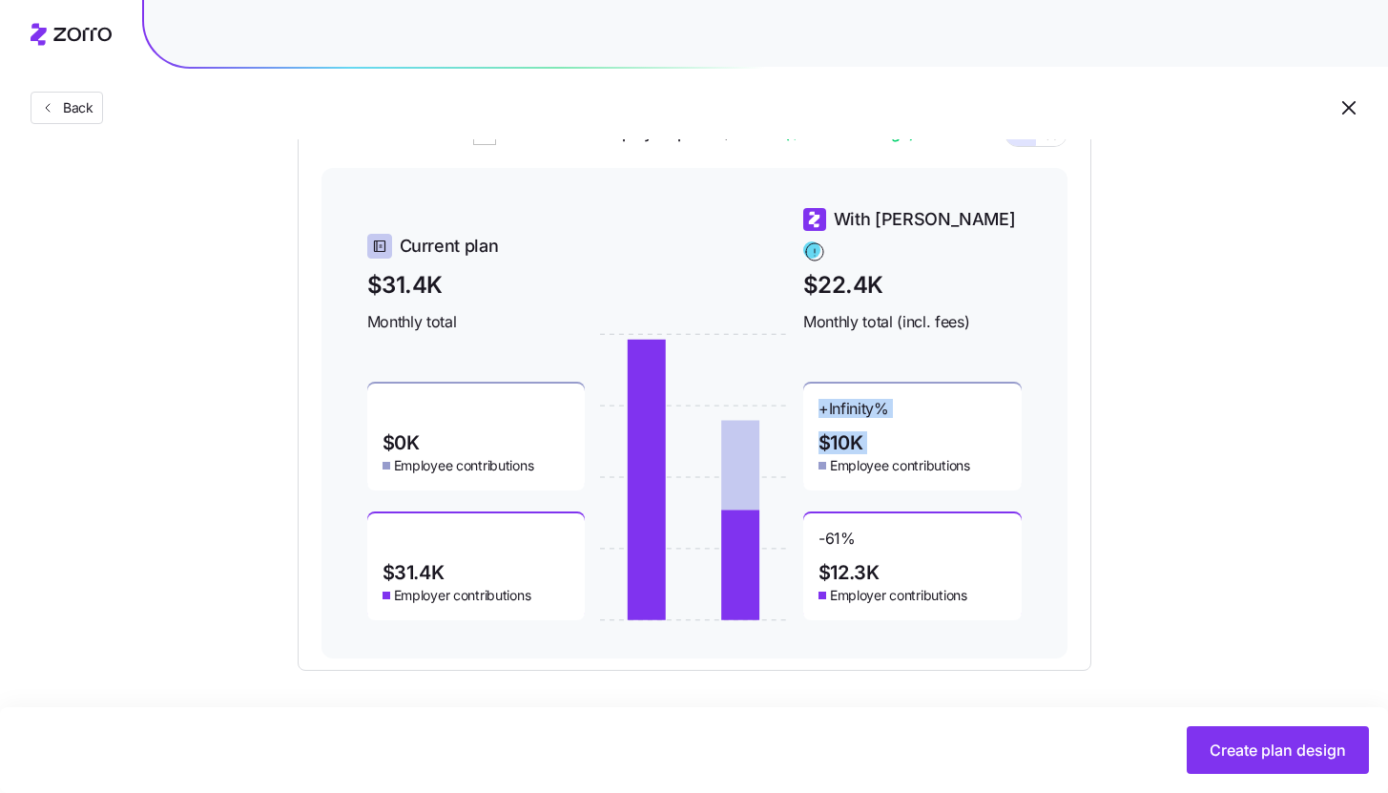
drag, startPoint x: 943, startPoint y: 407, endPoint x: 811, endPoint y: 404, distance: 131.7
click at [811, 404] on div "+ Infinity % $10K Employee contributions" at bounding box center [912, 437] width 218 height 107
click at [1029, 384] on div "Current plan $31.4K Monthly total $0K Employee contributions $31.4K Employer co…" at bounding box center [695, 413] width 746 height 490
drag, startPoint x: 866, startPoint y: 393, endPoint x: 815, endPoint y: 394, distance: 51.5
click at [815, 394] on div "+ Infinity % $10K Employee contributions" at bounding box center [912, 437] width 218 height 107
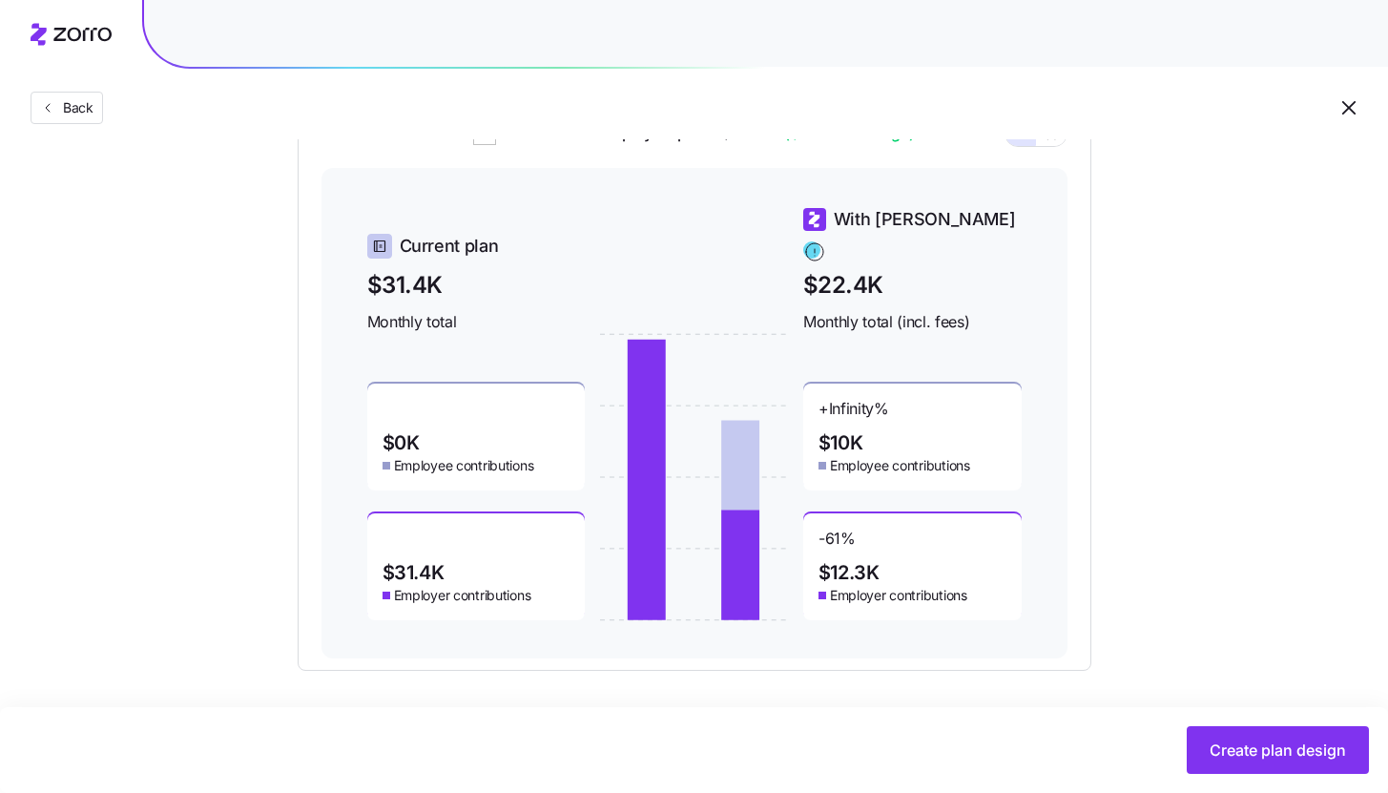
click at [1218, 405] on div "Set your contribution Compliant Industry Generous Current Contribution Classes …" at bounding box center [694, 19] width 1388 height 1302
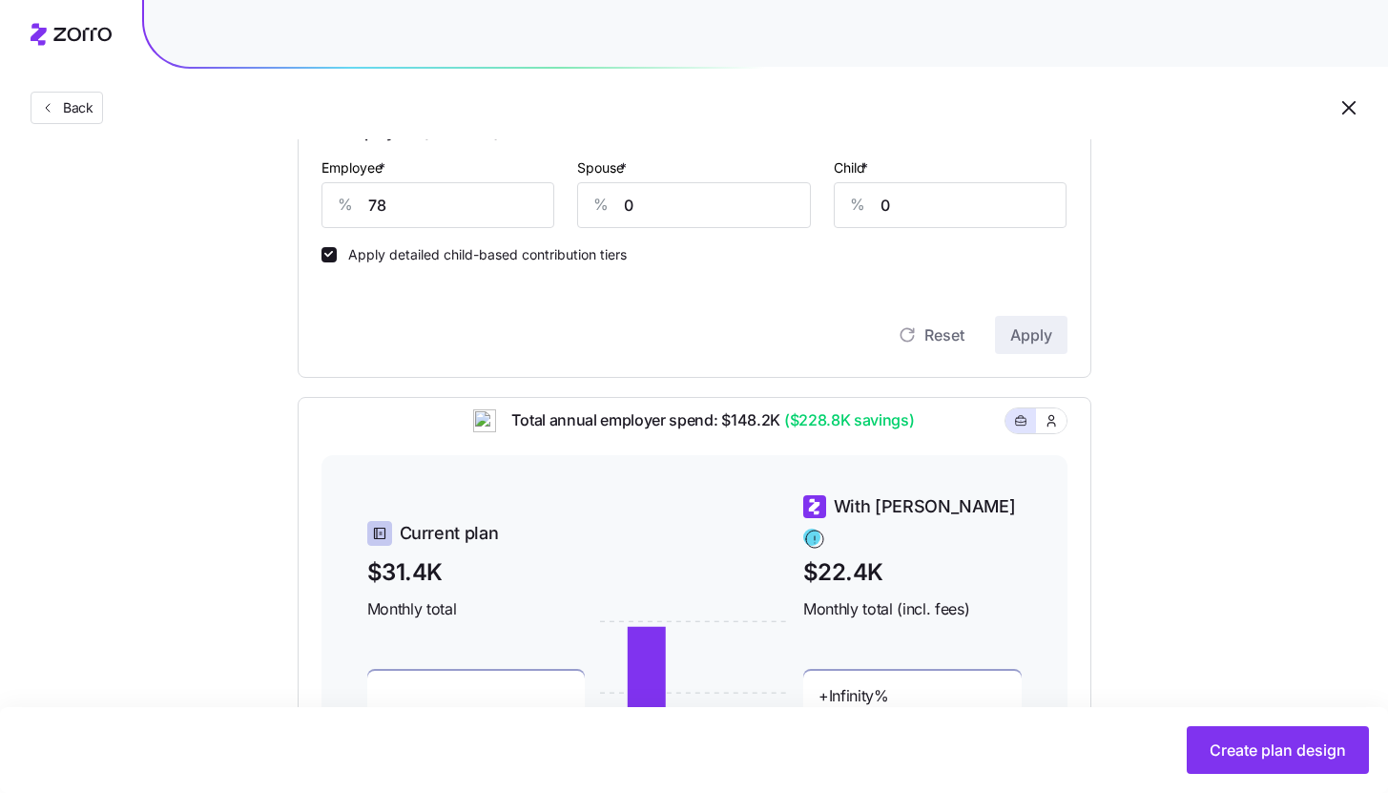
scroll to position [0, 0]
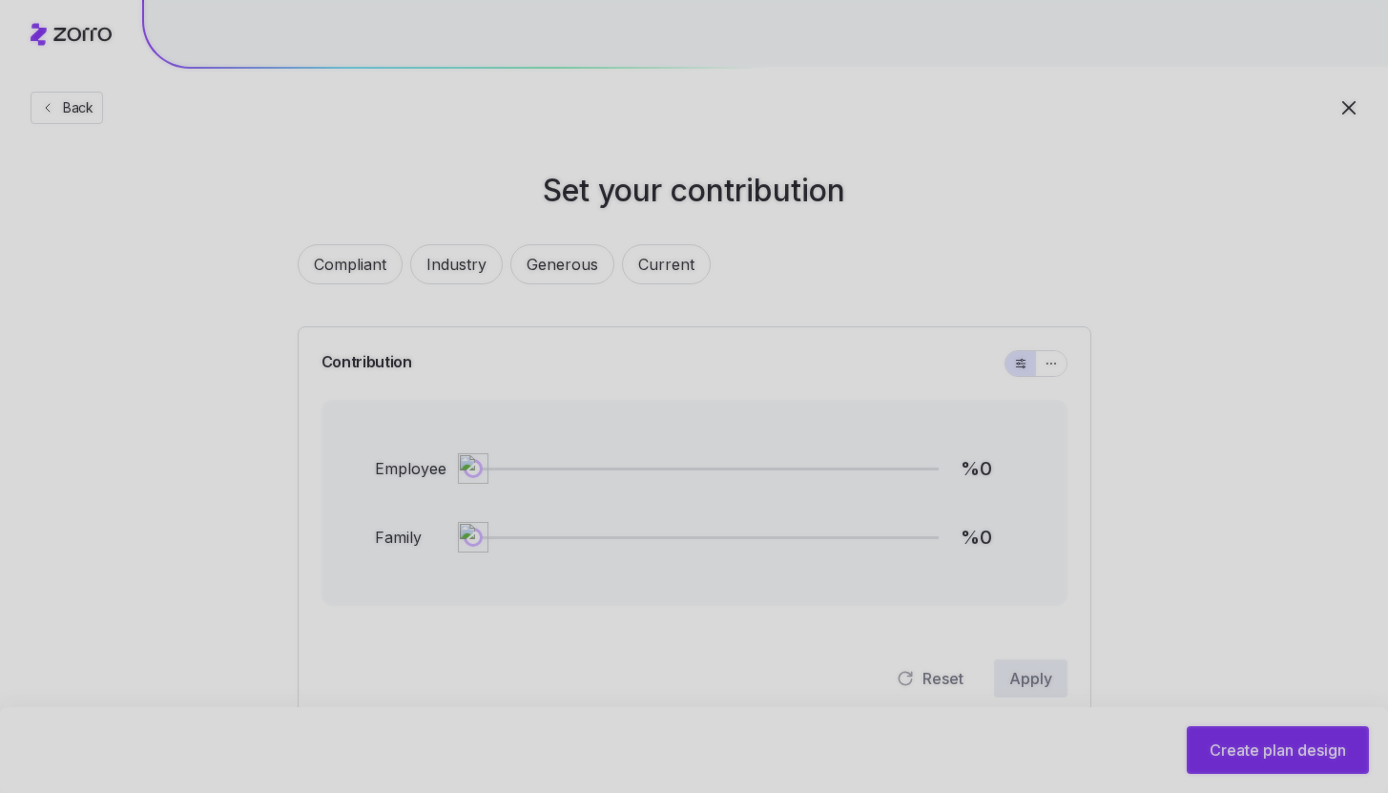
type input "%78"
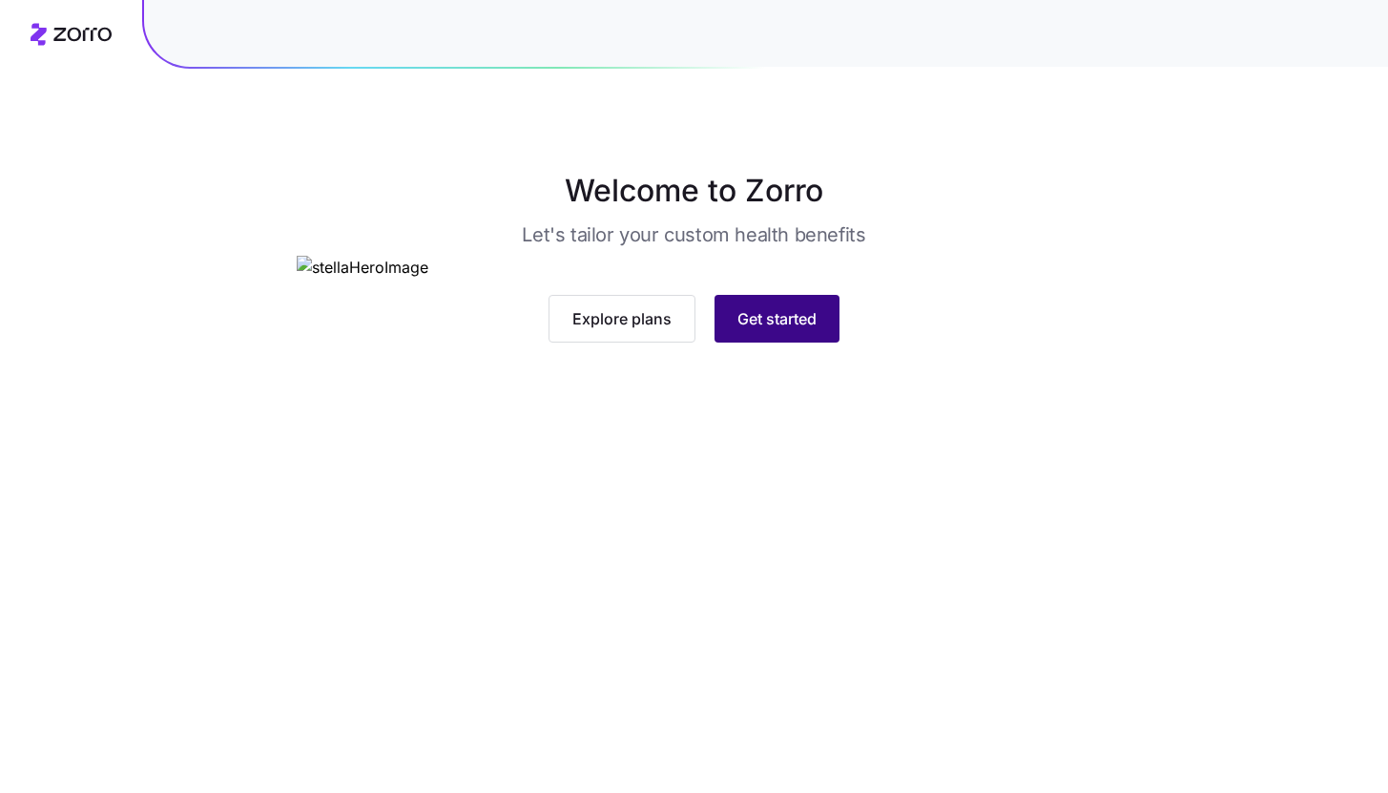
click at [810, 330] on span "Get started" at bounding box center [776, 318] width 79 height 23
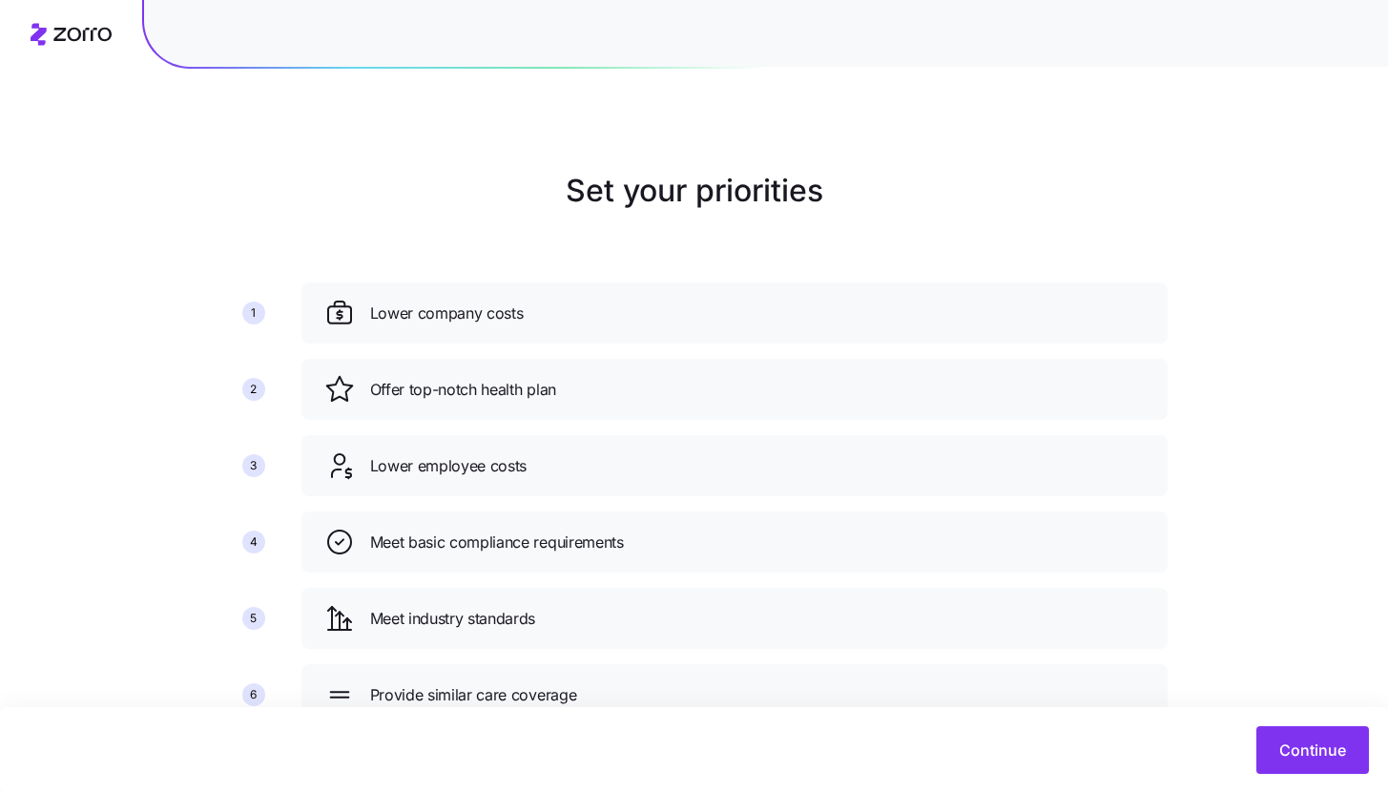
click at [1306, 776] on div "Continue" at bounding box center [694, 750] width 1388 height 86
click at [1307, 774] on div "Continue" at bounding box center [694, 750] width 1388 height 86
click at [1304, 765] on button "Continue" at bounding box center [1313, 750] width 113 height 48
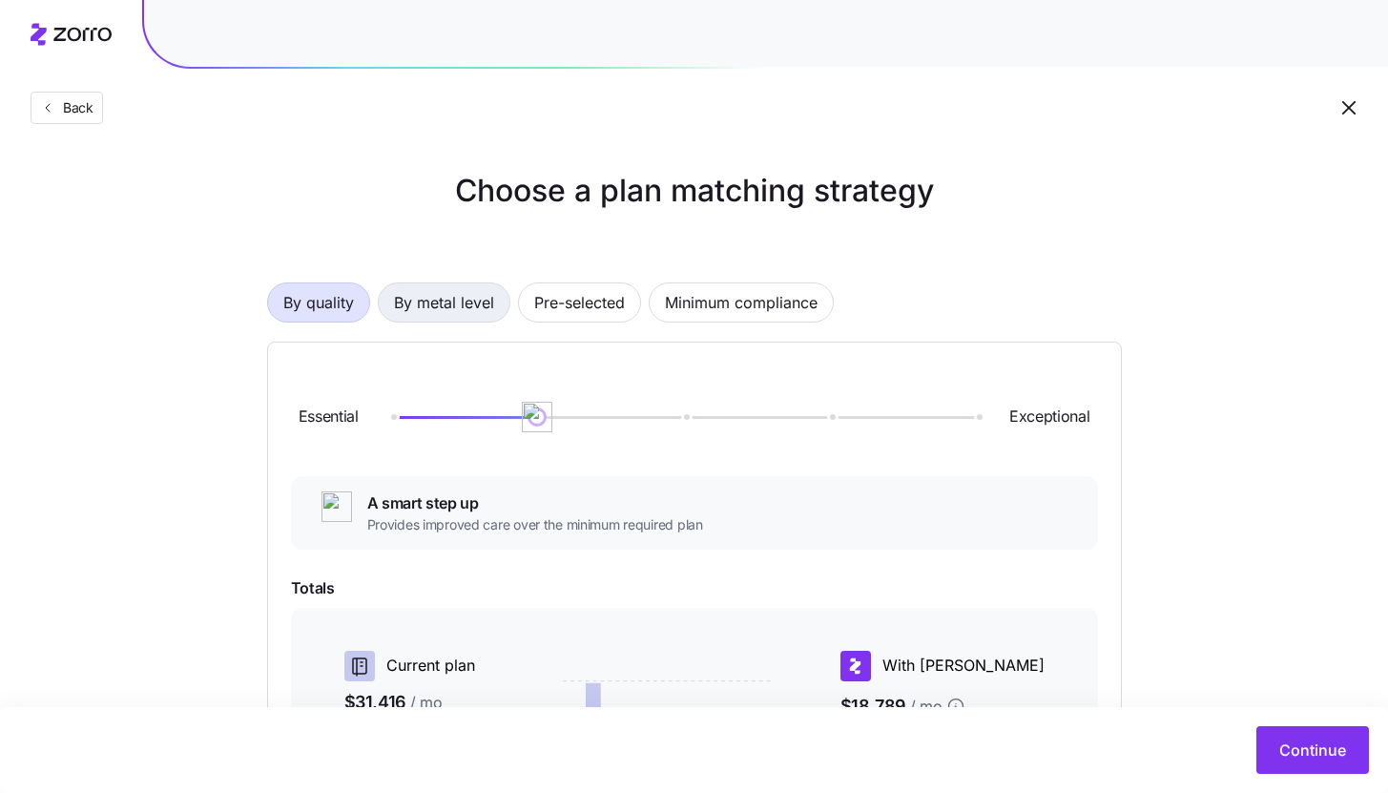
click at [480, 311] on span "By metal level" at bounding box center [444, 302] width 100 height 38
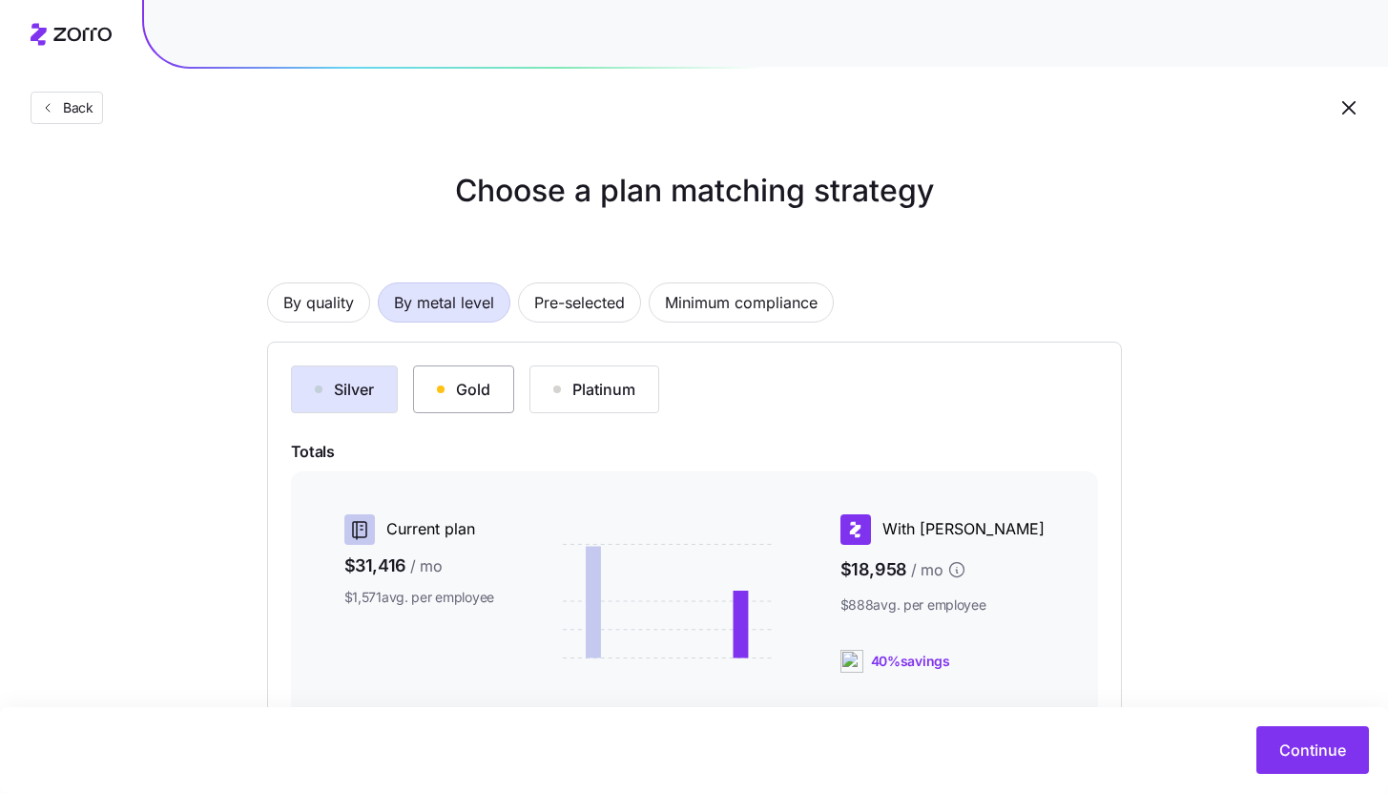
click at [492, 384] on button "Gold" at bounding box center [463, 389] width 101 height 48
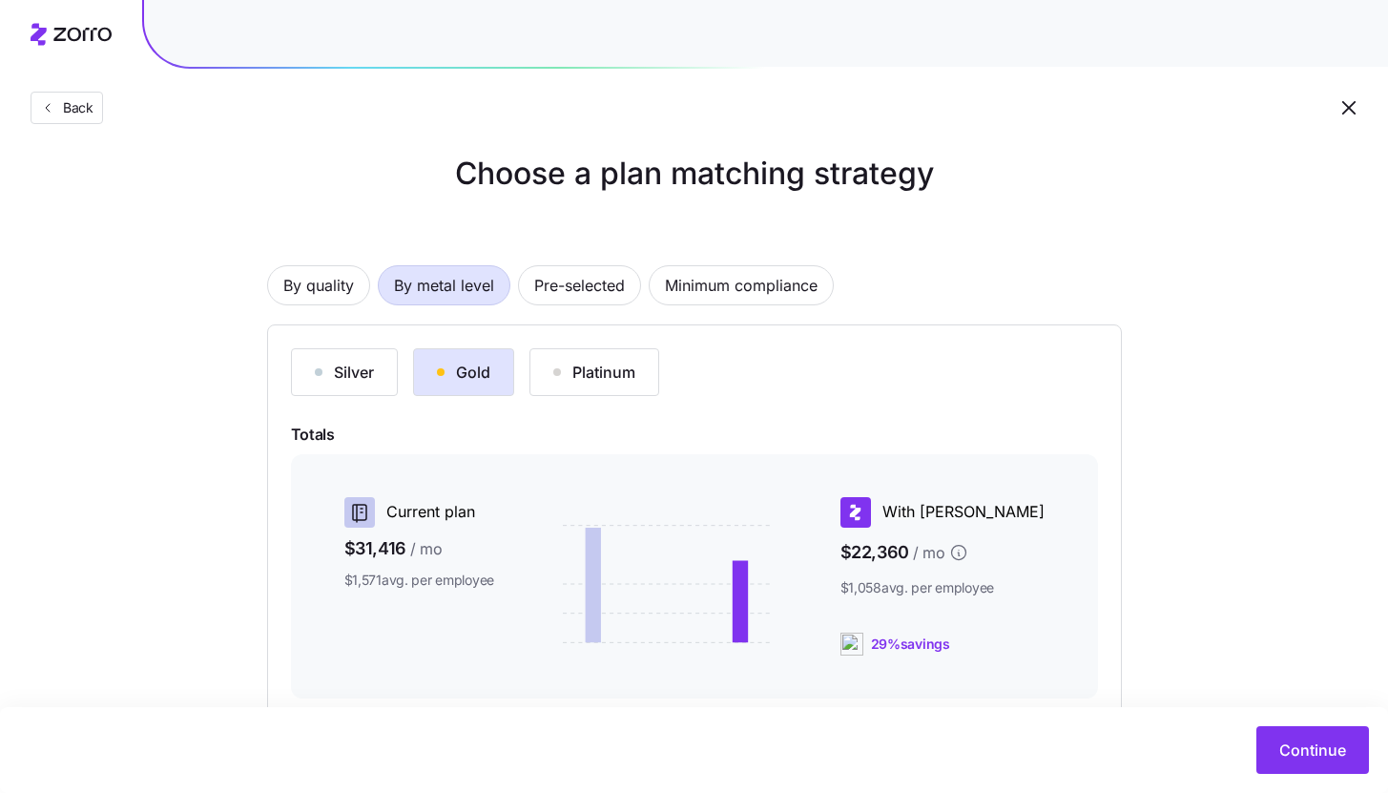
scroll to position [37, 0]
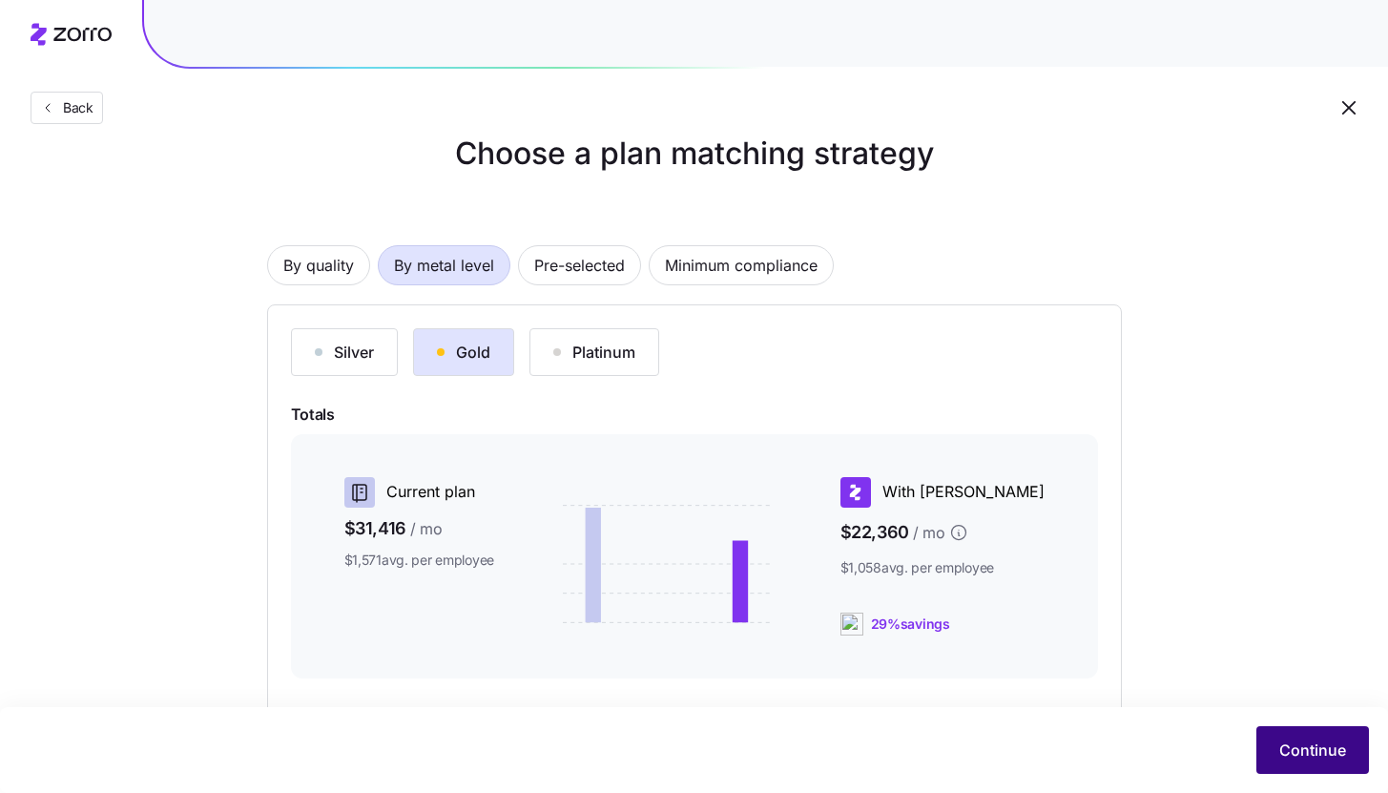
click at [1303, 756] on span "Continue" at bounding box center [1312, 749] width 67 height 23
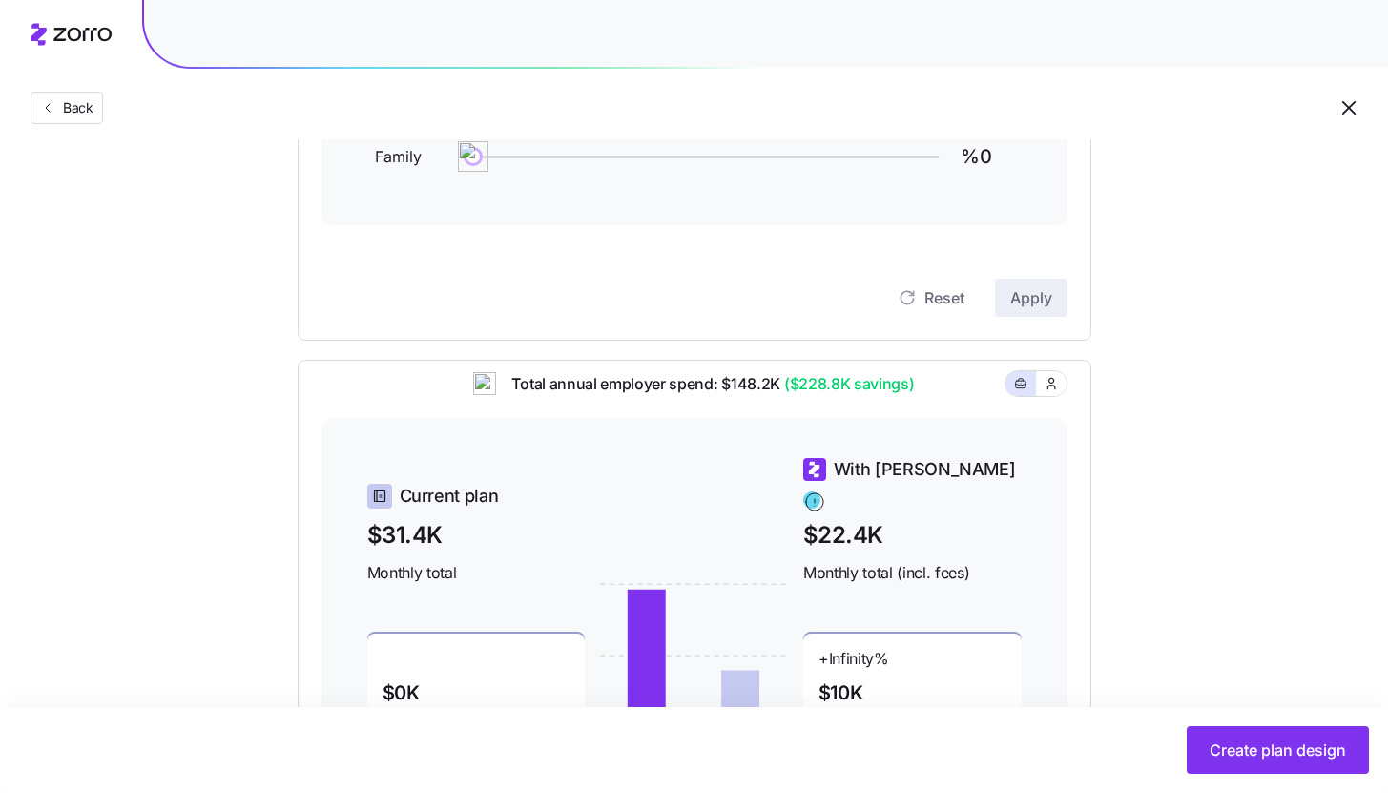
scroll to position [566, 0]
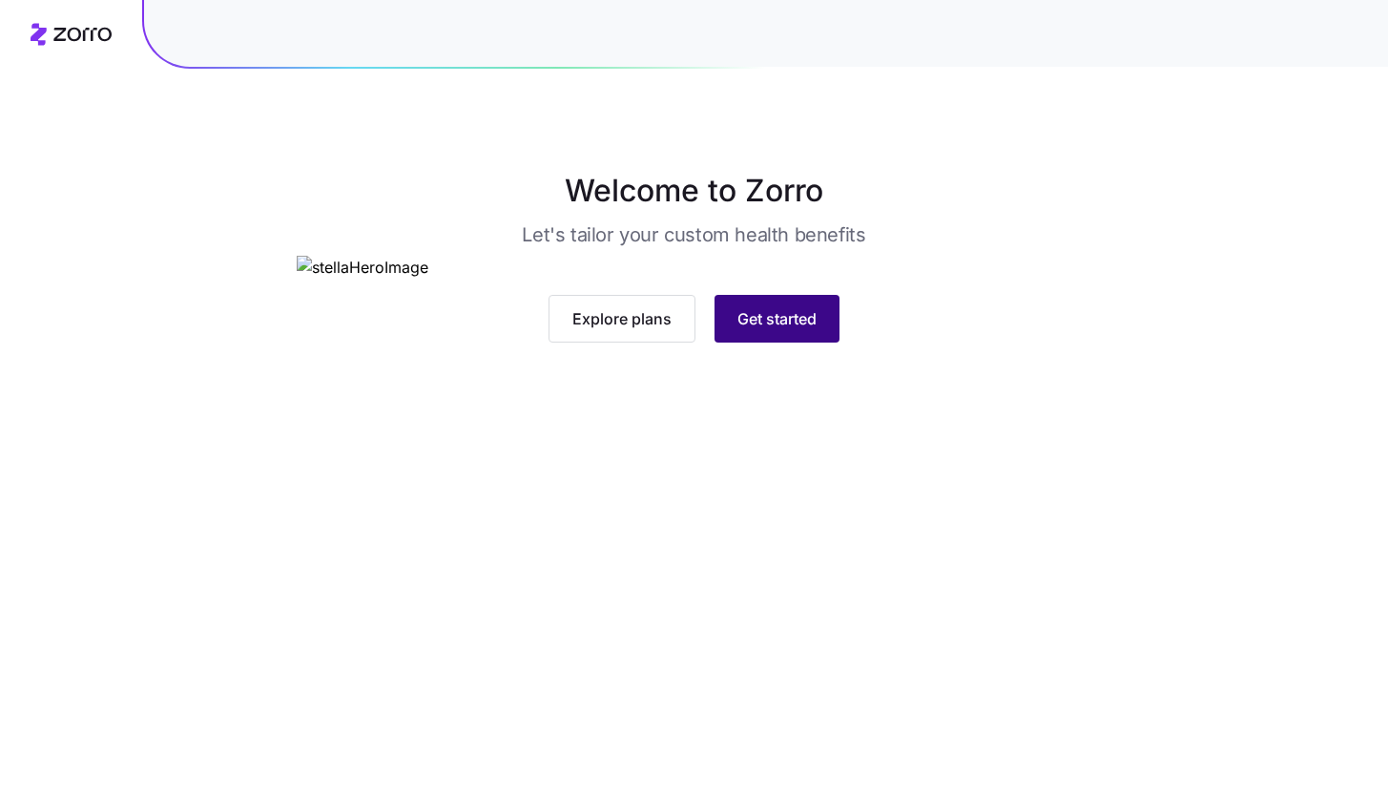
click at [801, 343] on button "Get started" at bounding box center [777, 319] width 125 height 48
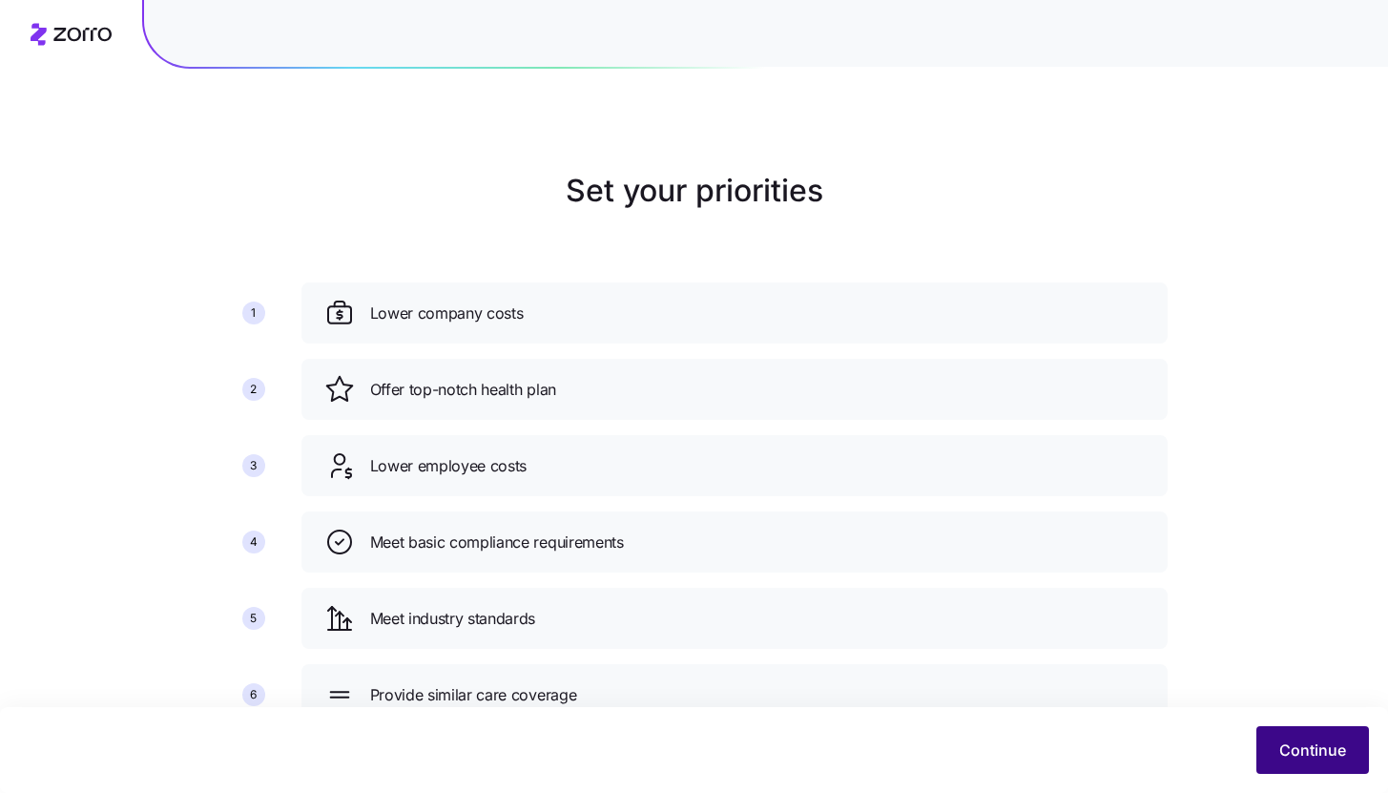
click at [1334, 766] on button "Continue" at bounding box center [1313, 750] width 113 height 48
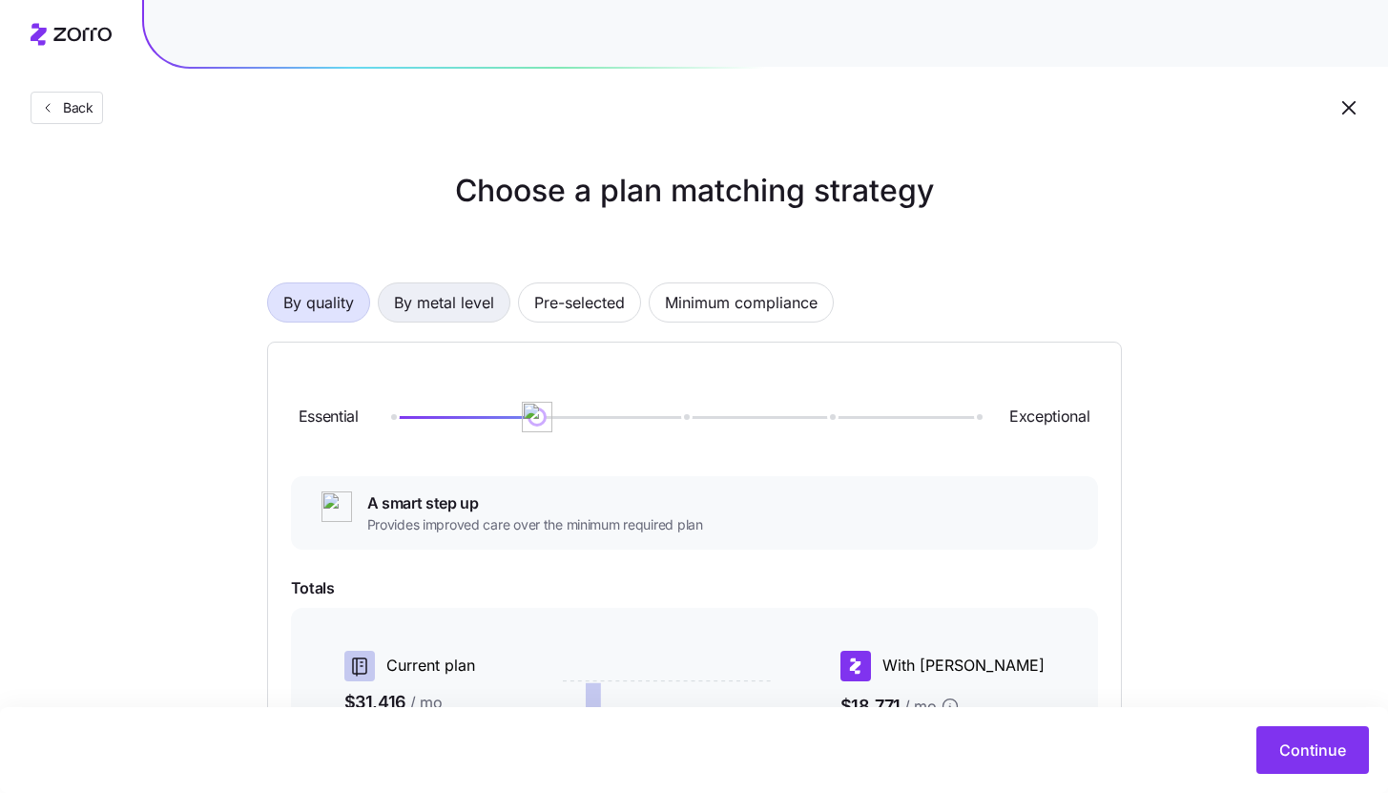
click at [458, 306] on span "By metal level" at bounding box center [444, 302] width 100 height 38
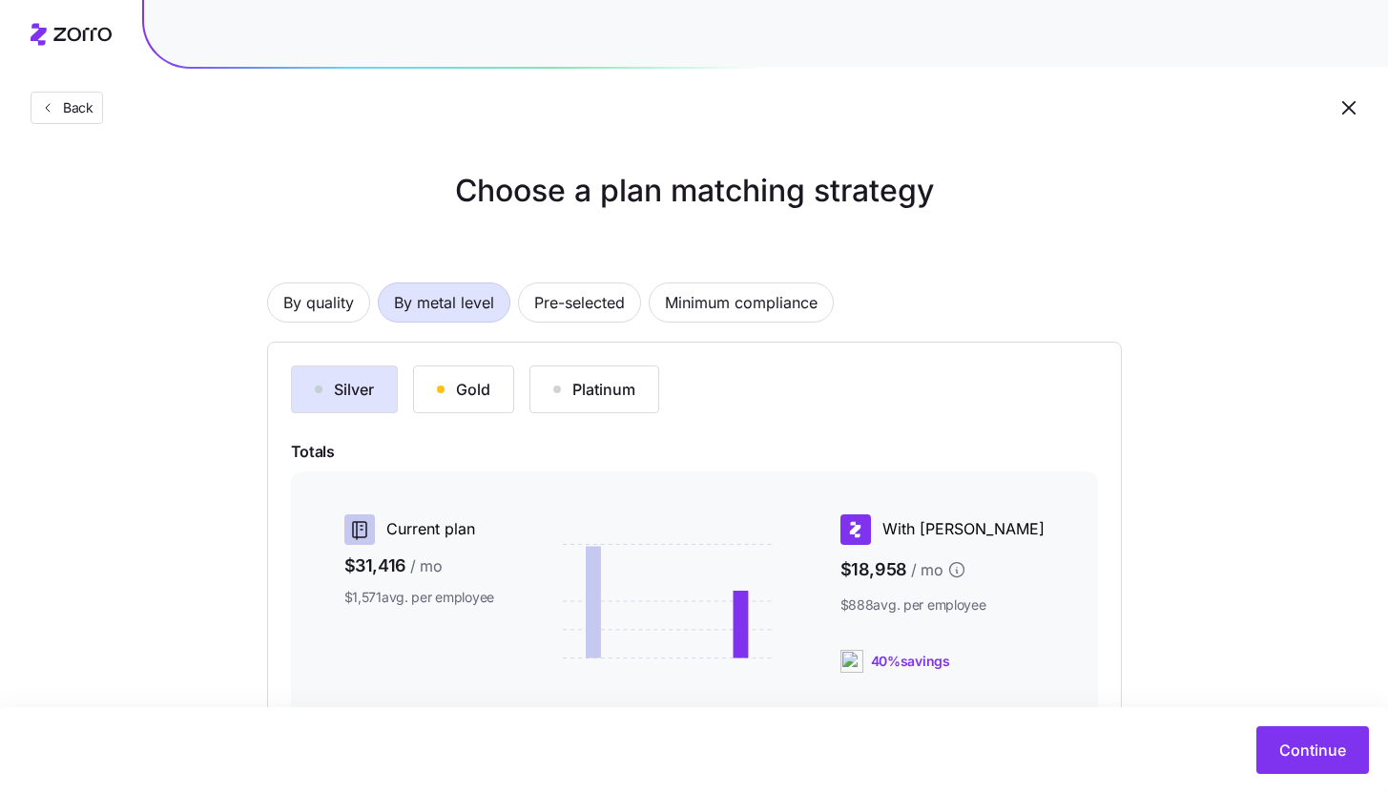
click at [479, 363] on div "Silver Gold Platinum Totals Current plan $31,416 / mo $1,571 avg. per employee …" at bounding box center [694, 636] width 855 height 589
click at [491, 401] on button "Gold" at bounding box center [463, 389] width 101 height 48
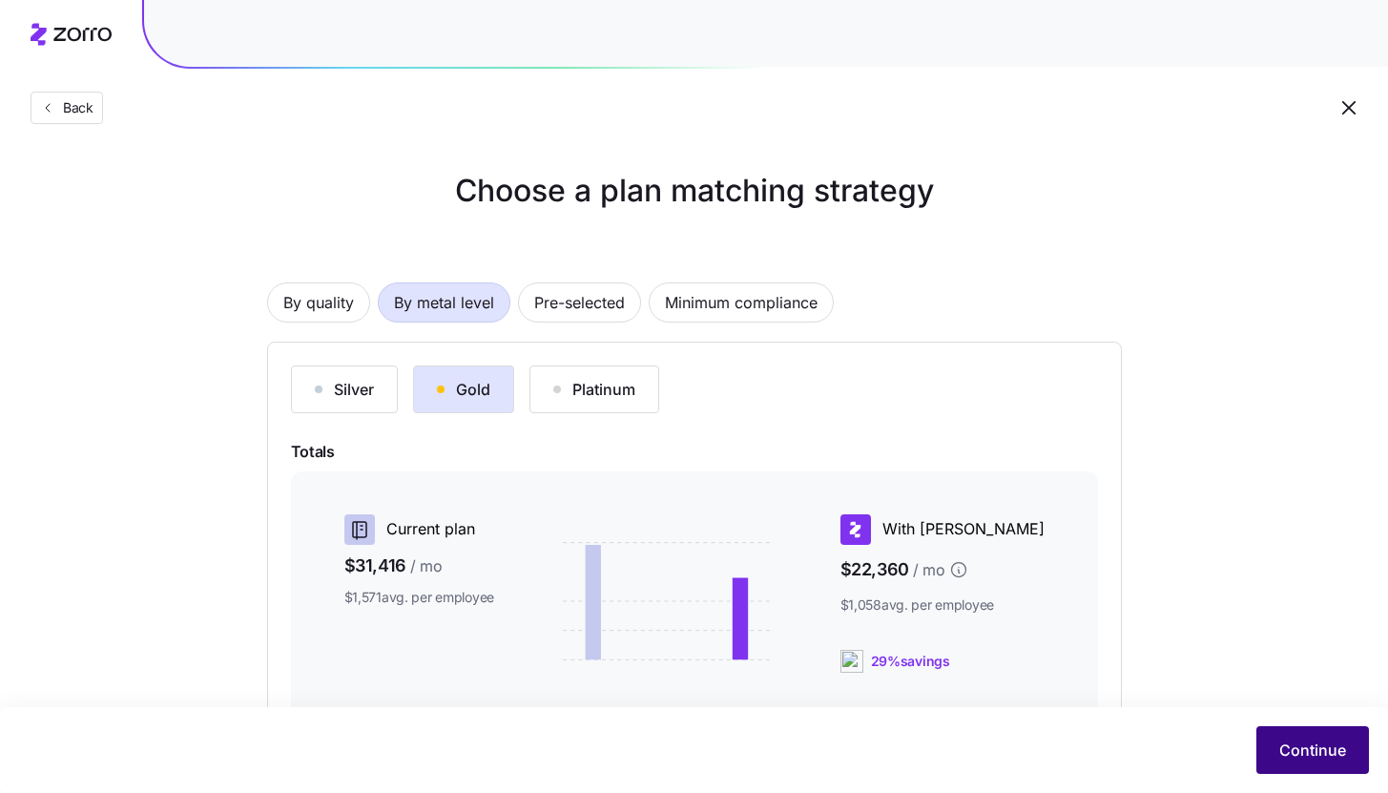
click at [1316, 766] on button "Continue" at bounding box center [1313, 750] width 113 height 48
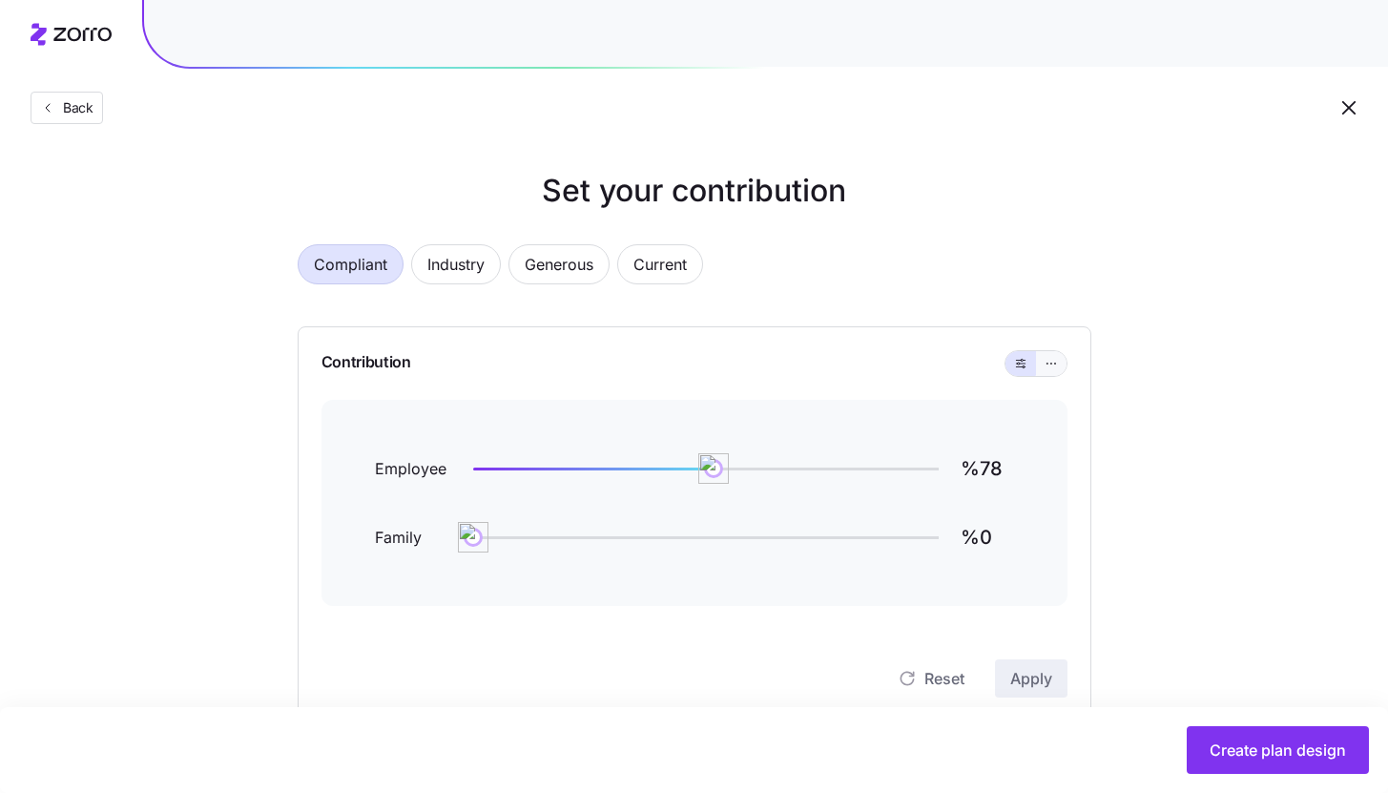
click at [1039, 370] on button "button" at bounding box center [1051, 363] width 31 height 25
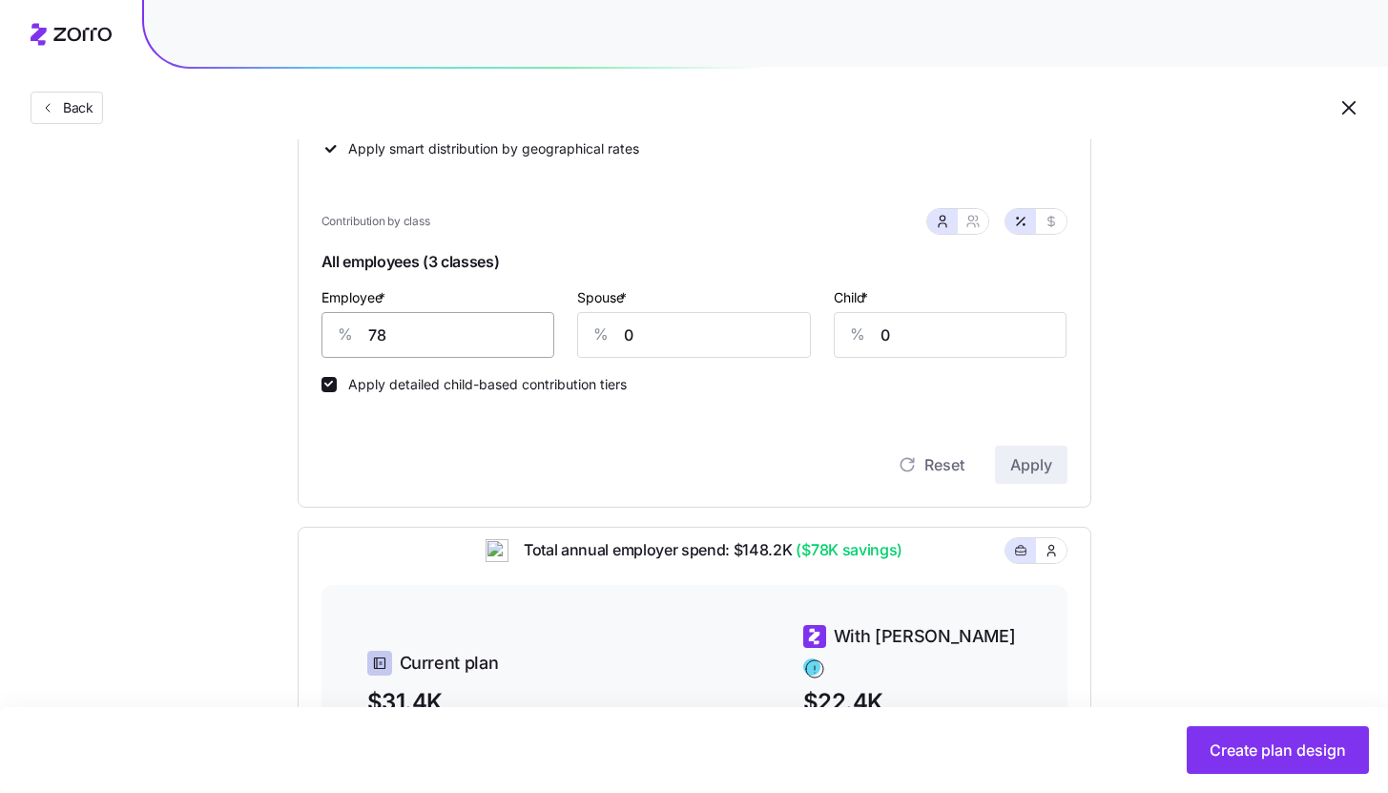
scroll to position [384, 0]
click at [423, 329] on input "78" at bounding box center [439, 333] width 234 height 46
type input "85"
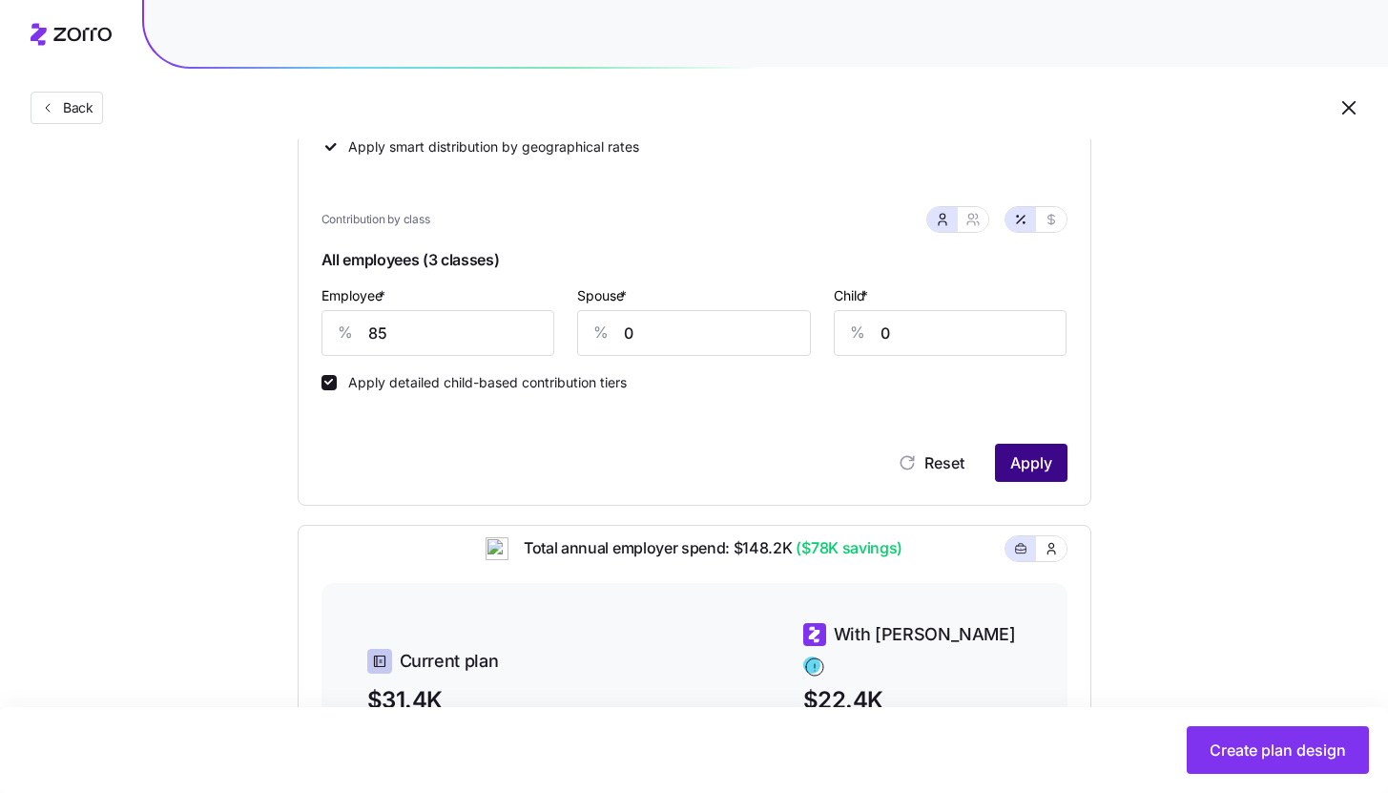
click at [1039, 475] on button "Apply" at bounding box center [1031, 463] width 73 height 38
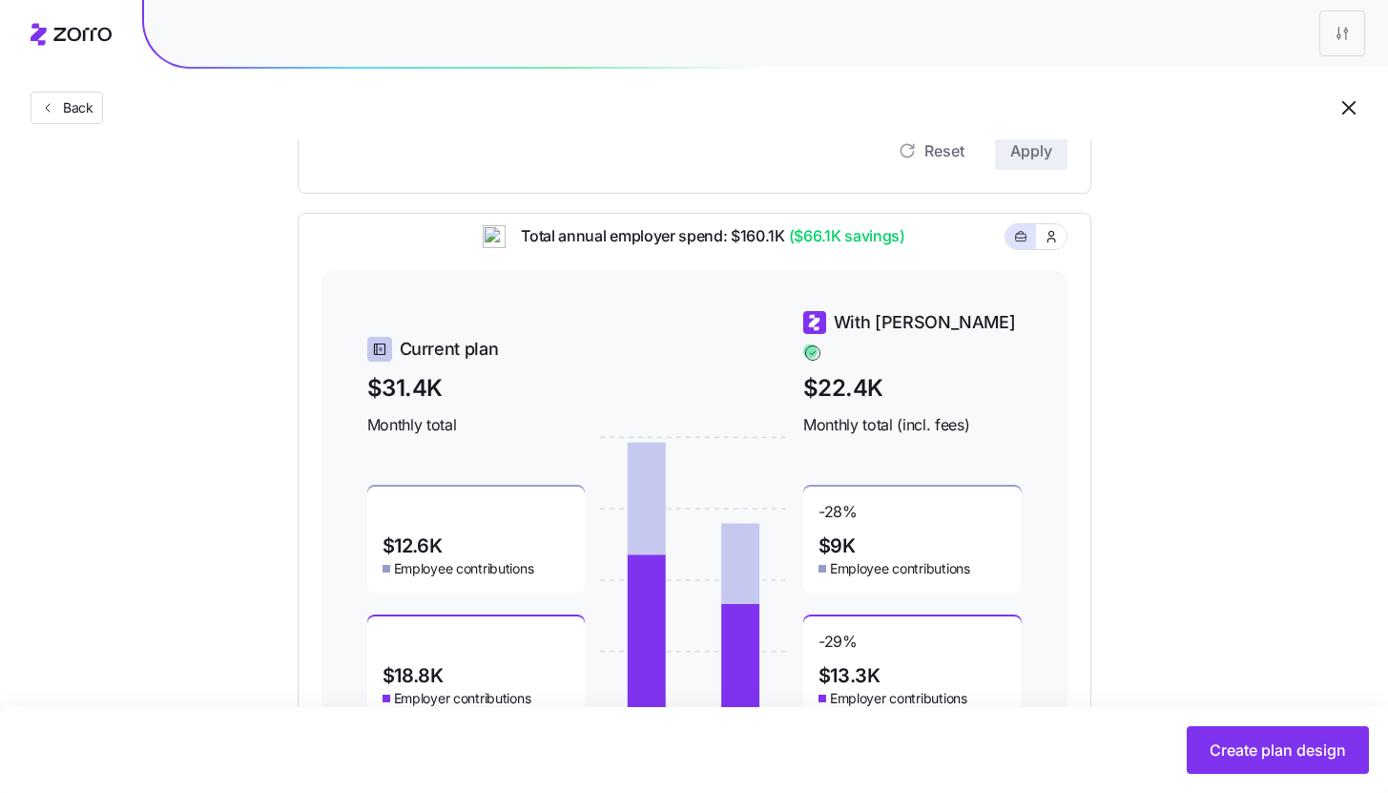
scroll to position [800, 0]
